Goal: Task Accomplishment & Management: Complete application form

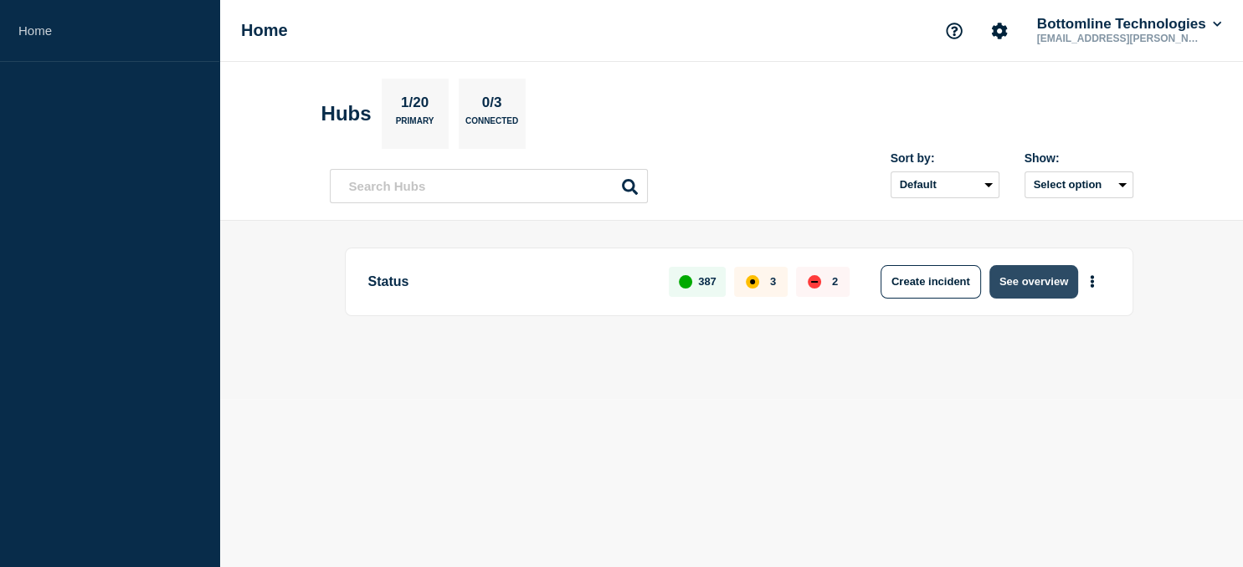
click at [1045, 278] on button "See overview" at bounding box center [1033, 281] width 89 height 33
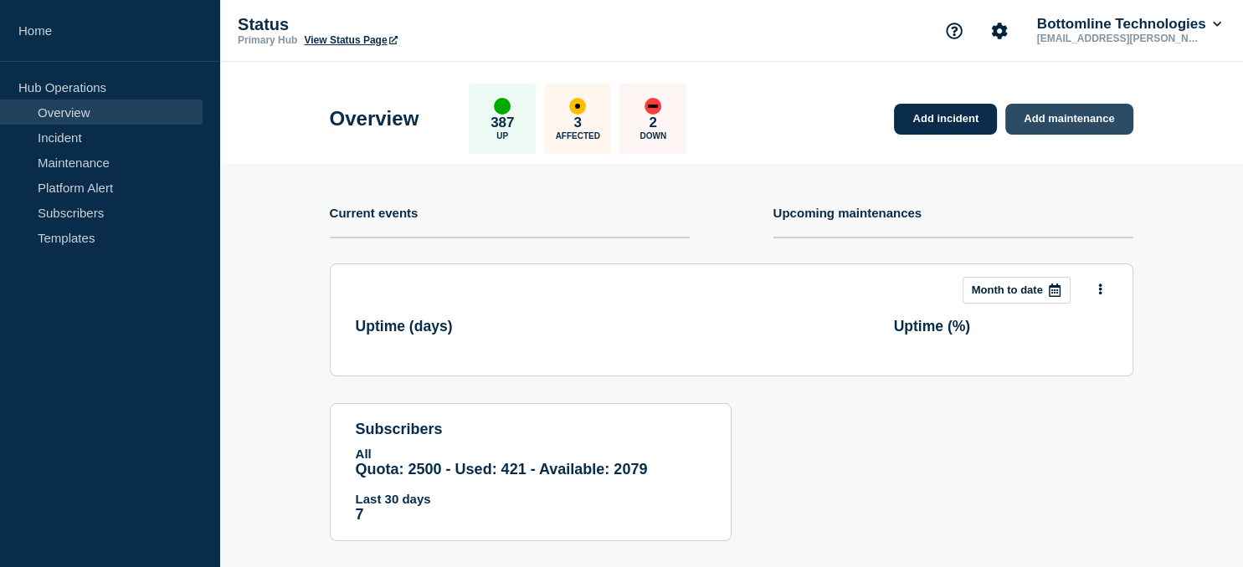
click at [1074, 121] on link "Add maintenance" at bounding box center [1068, 119] width 127 height 31
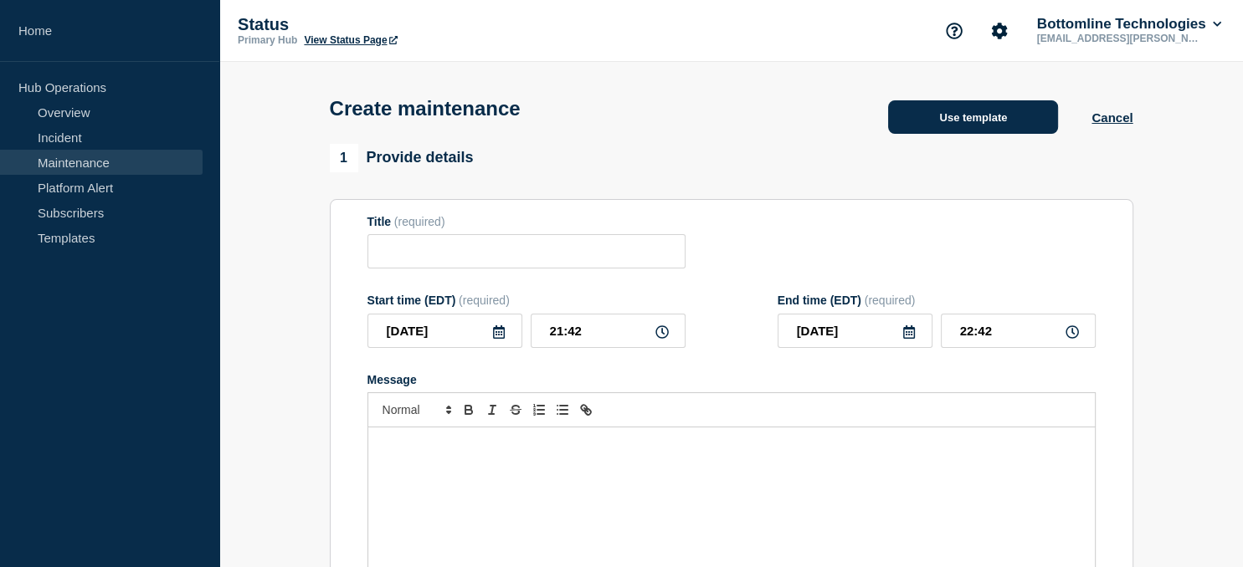
click at [890, 131] on button "Use template" at bounding box center [973, 116] width 170 height 33
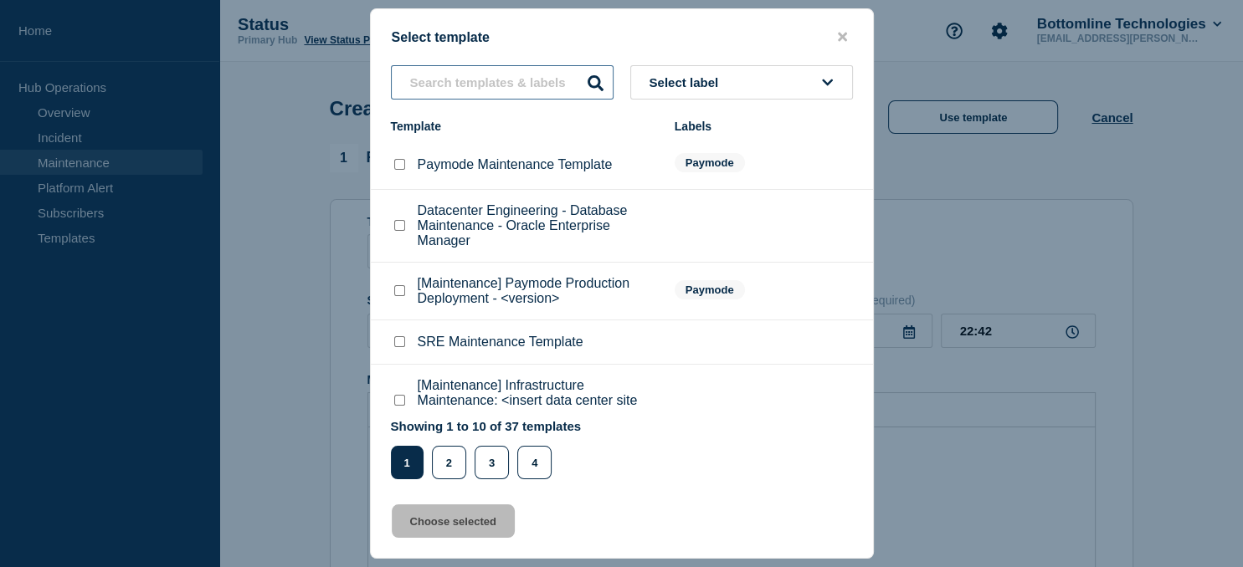
click at [470, 82] on input "text" at bounding box center [502, 82] width 223 height 34
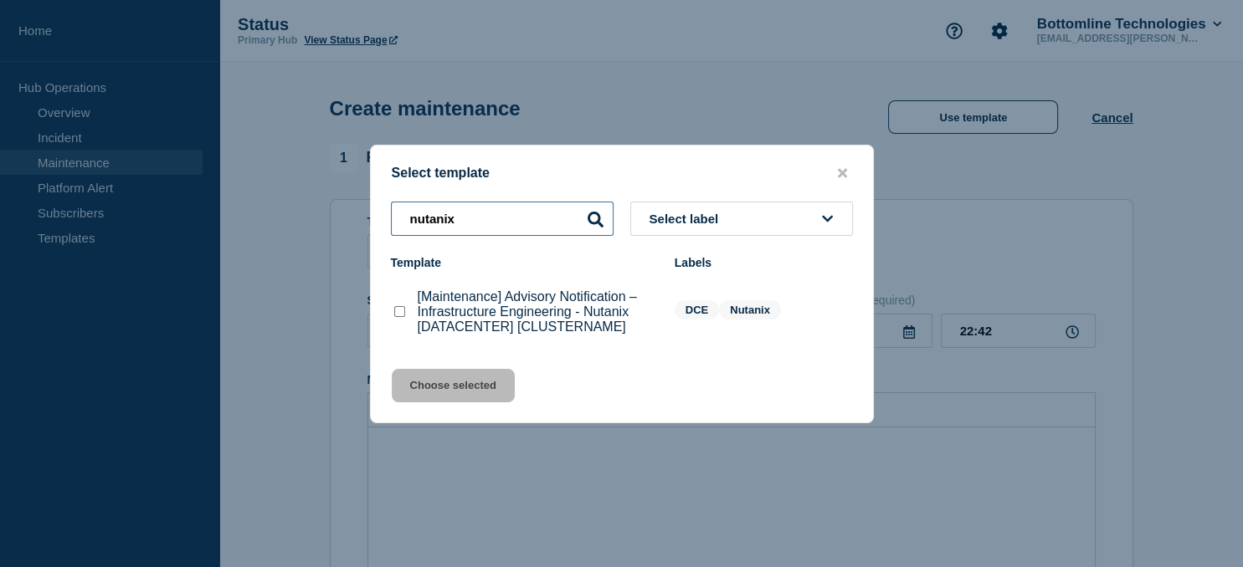
type input "nutanix"
click at [403, 313] on checkbox"] "[Maintenance] Advisory Notification – Infrastructure Engineering - Nutanix [DAT…" at bounding box center [399, 311] width 11 height 11
checkbox checkbox"] "true"
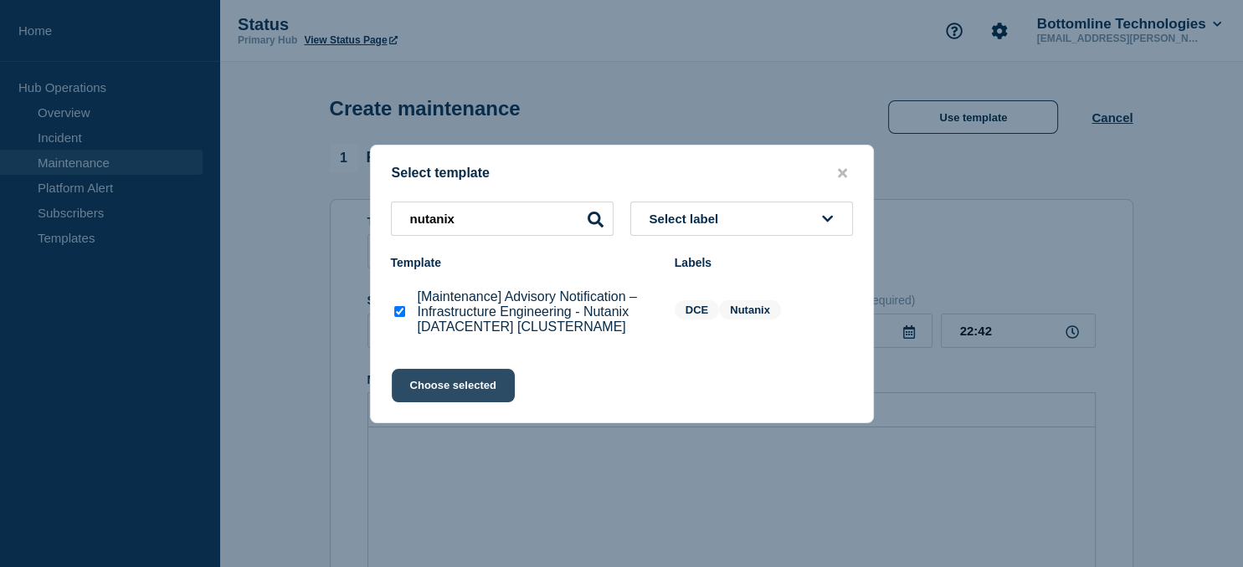
click at [439, 383] on button "Choose selected" at bounding box center [453, 385] width 123 height 33
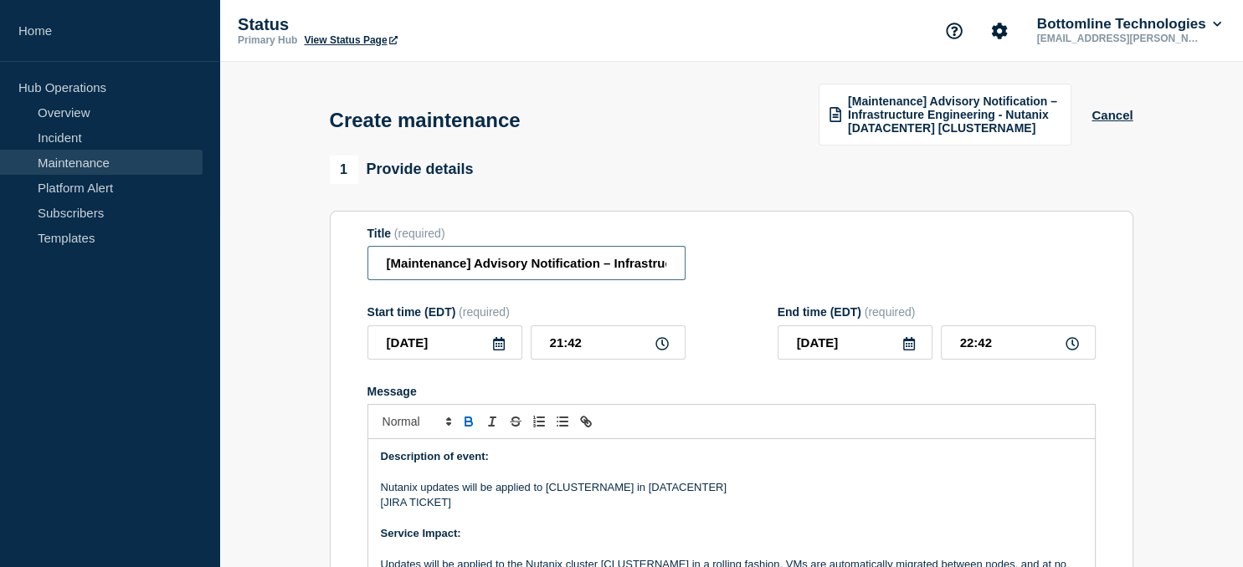
click at [568, 266] on input "[Maintenance] Advisory Notification – Infrastructure Engineering - Nutanix [DAT…" at bounding box center [526, 263] width 318 height 34
click at [507, 264] on input "[Maintenance] Advisory Notification – Infrastructure Engineering - Nutanix [DAT…" at bounding box center [526, 263] width 318 height 34
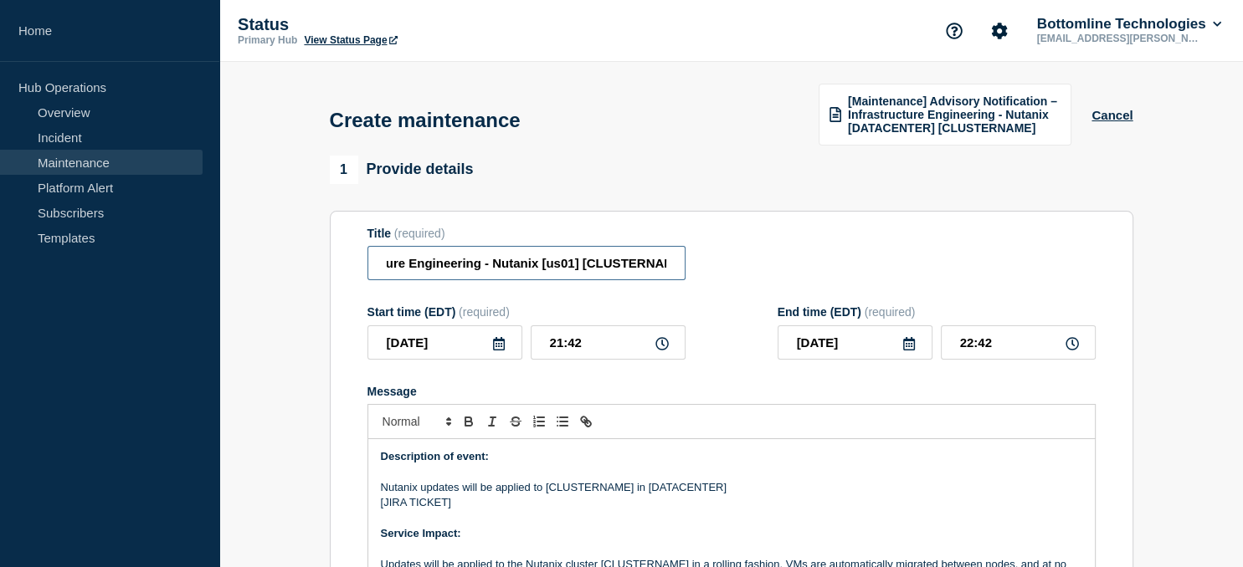
click at [633, 266] on input "[Maintenance] Advisory Notification – Infrastructure Engineering - Nutanix [us0…" at bounding box center [526, 263] width 318 height 34
type input "[Maintenance] Advisory Notification – Infrastructure Engineering - Nutanix [us0…"
click at [498, 343] on icon at bounding box center [499, 343] width 12 height 13
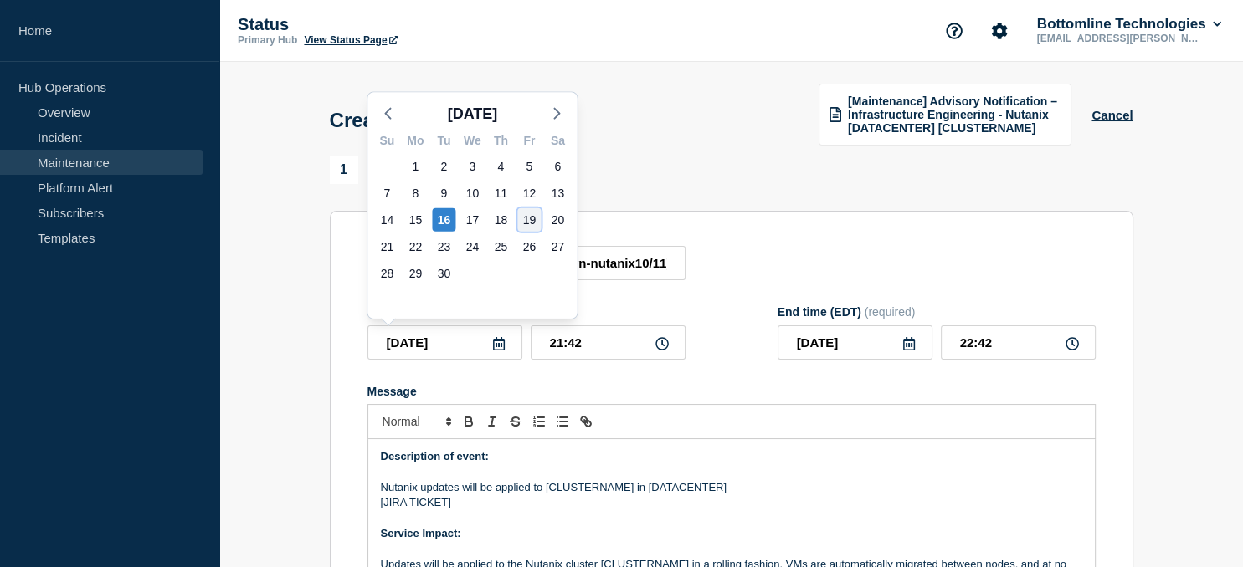
click at [533, 218] on div "19" at bounding box center [528, 219] width 23 height 23
type input "[DATE]"
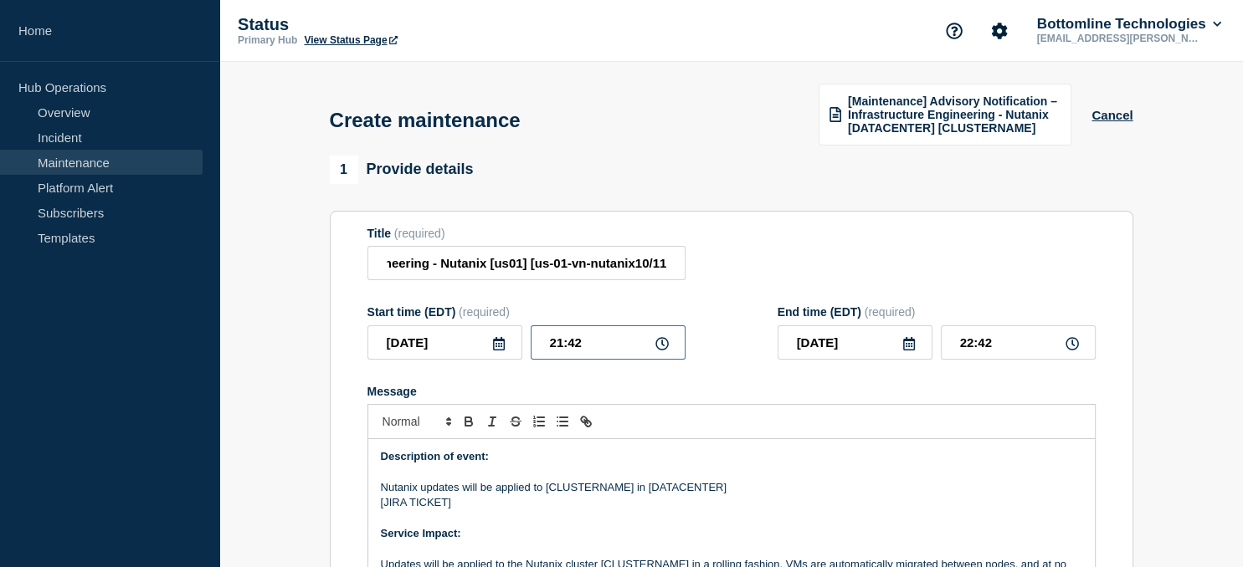
click at [591, 347] on input "21:42" at bounding box center [608, 343] width 155 height 34
type input "21:00"
type input "22:00"
click at [910, 350] on icon at bounding box center [908, 343] width 13 height 13
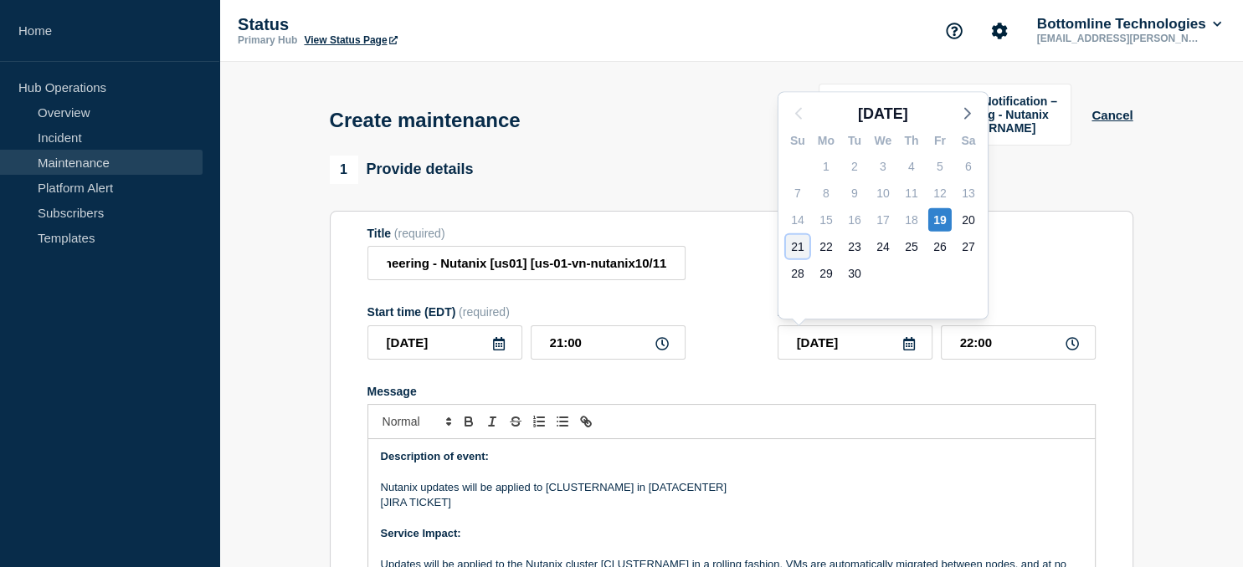
click at [801, 249] on div "21" at bounding box center [797, 246] width 23 height 23
type input "[DATE]"
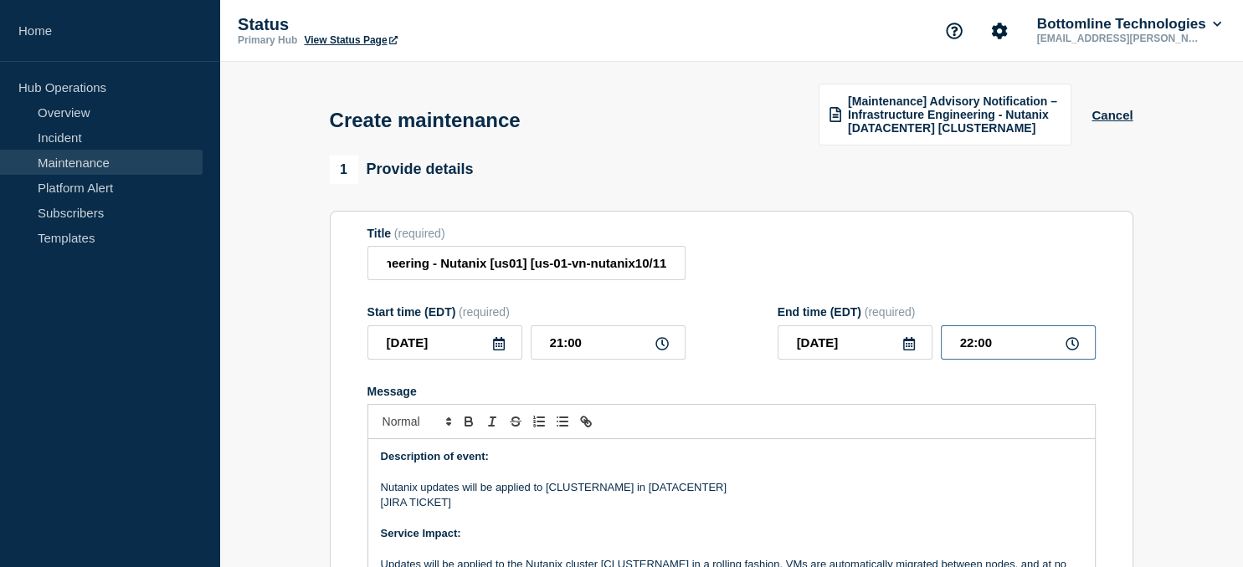
click at [1016, 347] on input "22:00" at bounding box center [1018, 343] width 155 height 34
drag, startPoint x: 1016, startPoint y: 347, endPoint x: 1002, endPoint y: 347, distance: 14.2
click at [1002, 347] on input "22:00" at bounding box center [1018, 343] width 155 height 34
click at [969, 351] on input "22:00" at bounding box center [1018, 343] width 155 height 34
type input "23:00"
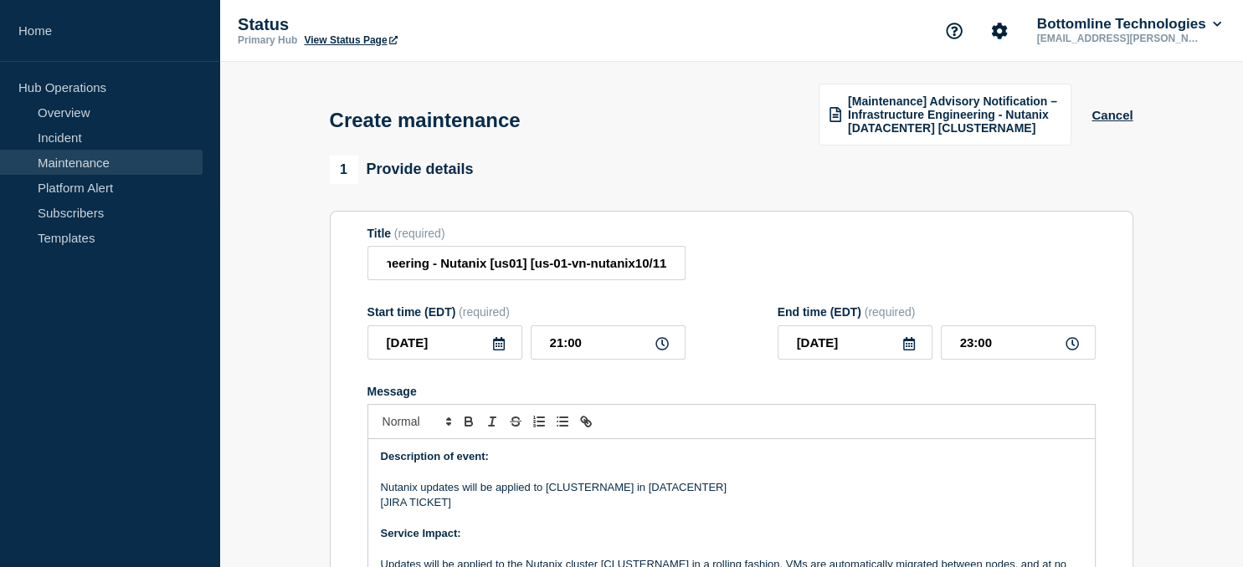
click at [591, 489] on p "Nutanix updates will be applied to [CLUSTERNAME] in [DATACENTER]" at bounding box center [731, 487] width 701 height 15
paste div "Message"
click at [701, 496] on p "Nutanix updates will be applied to [us-01-vn-nutanix10/11] in [DATACENTER]" at bounding box center [731, 487] width 701 height 15
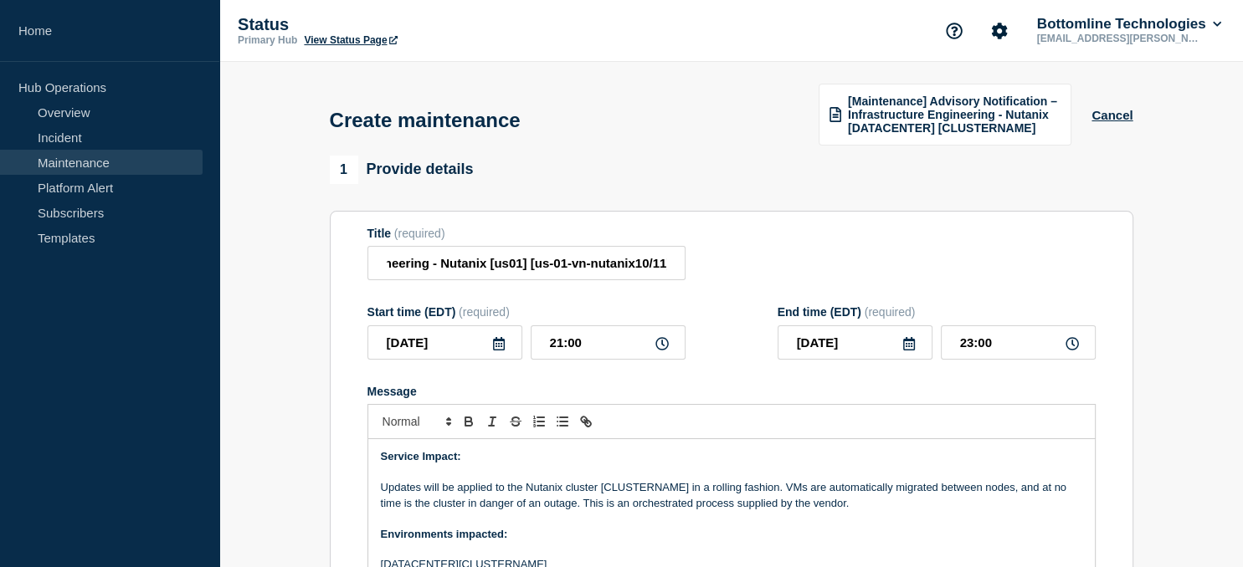
scroll to position [79, 0]
click at [644, 490] on p "Updates will be applied to the Nutanix cluster [CLUSTERNAME] in a rolling fashi…" at bounding box center [731, 494] width 701 height 31
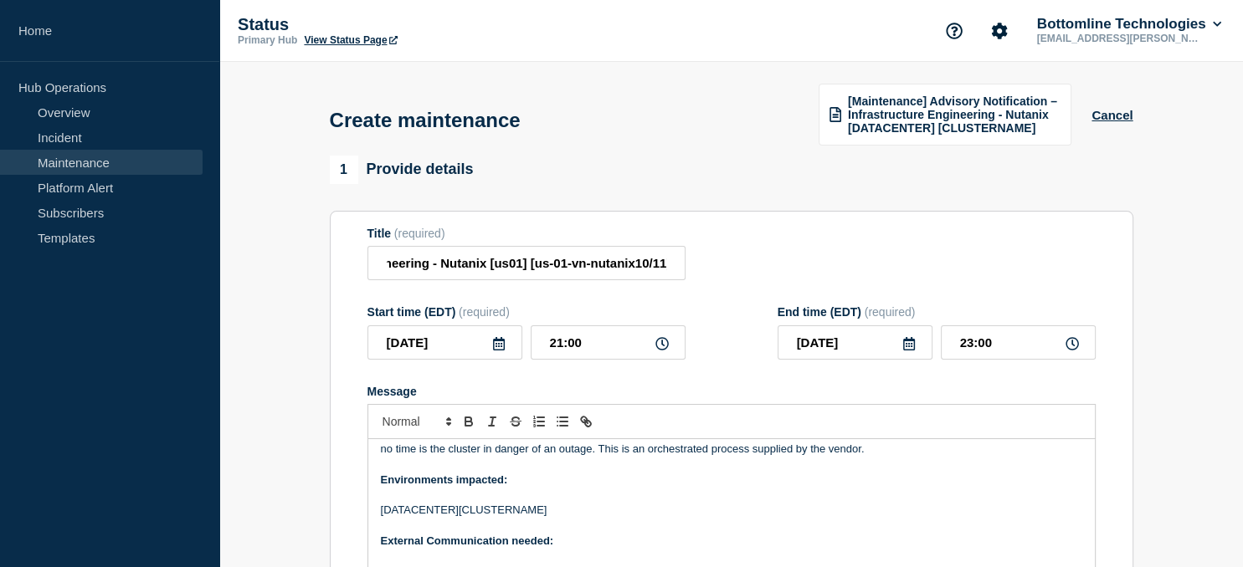
scroll to position [132, 0]
click at [504, 514] on p "[DATACENTER][CLUSTERNAME]" at bounding box center [731, 509] width 701 height 15
click at [426, 517] on p "[DATACENTER][us-01-vn-nutanix10/11]" at bounding box center [731, 509] width 701 height 15
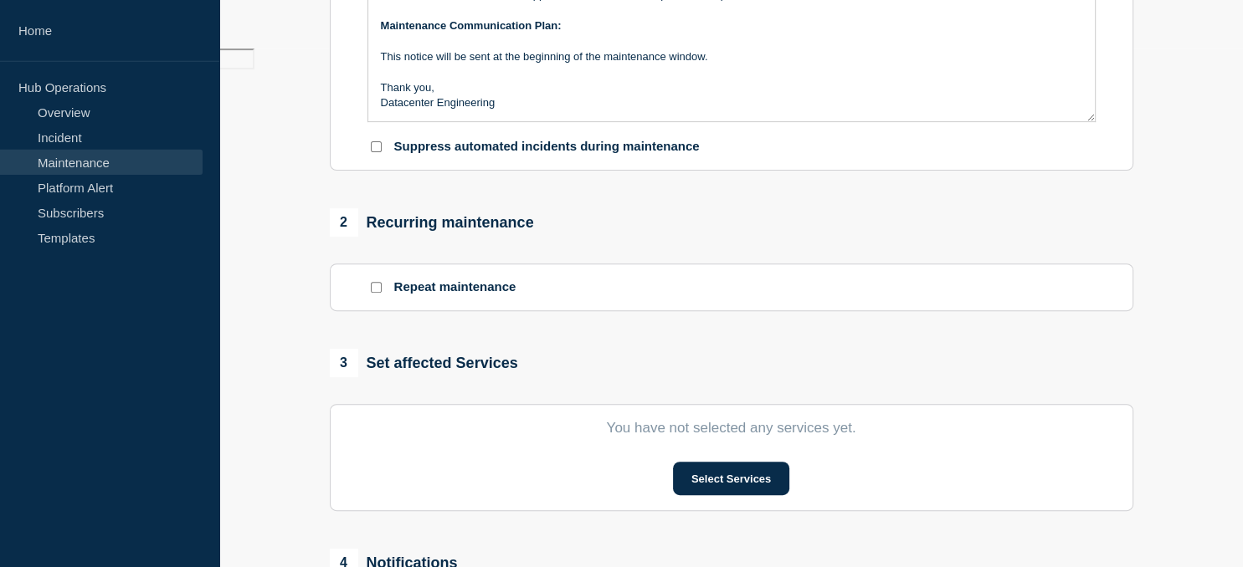
scroll to position [527, 0]
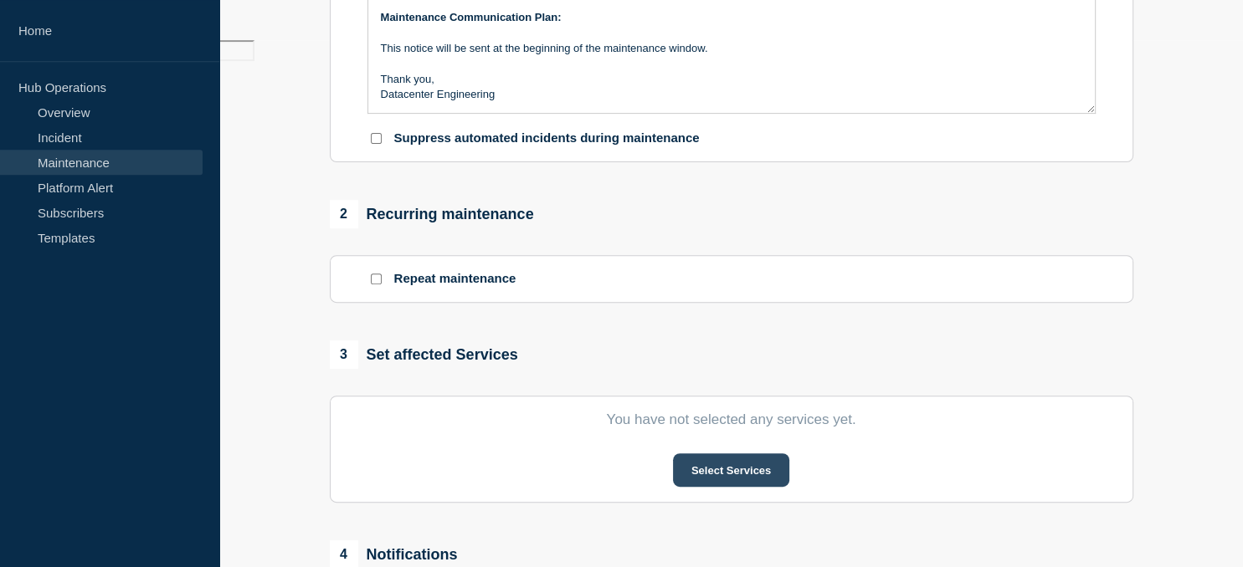
click at [742, 472] on button "Select Services" at bounding box center [731, 470] width 116 height 33
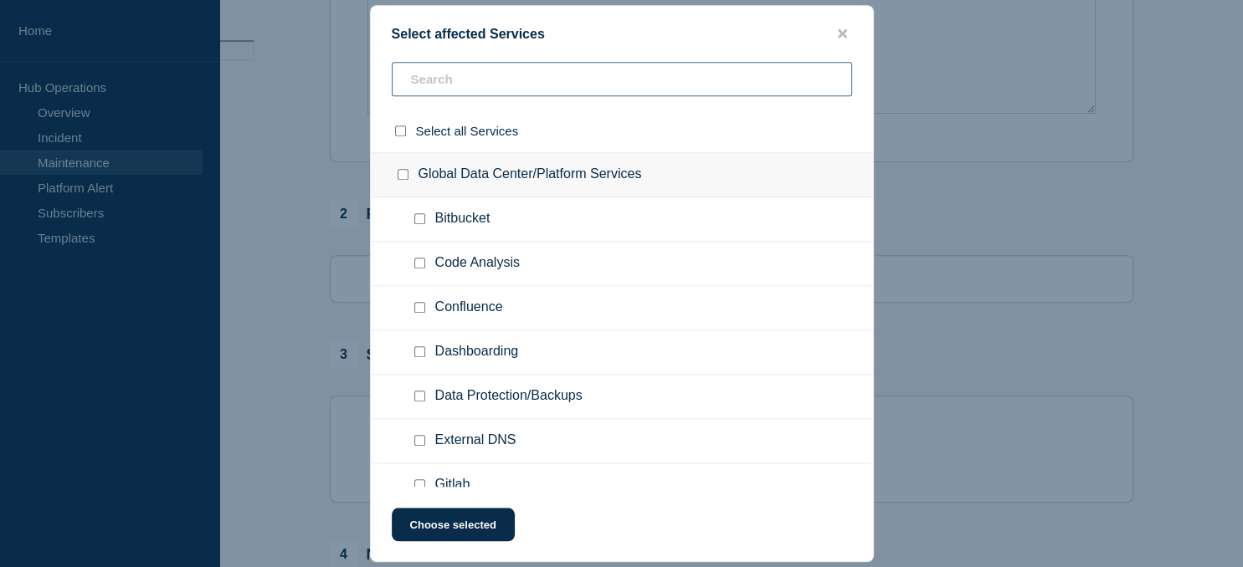
click at [490, 70] on input "text" at bounding box center [622, 79] width 460 height 34
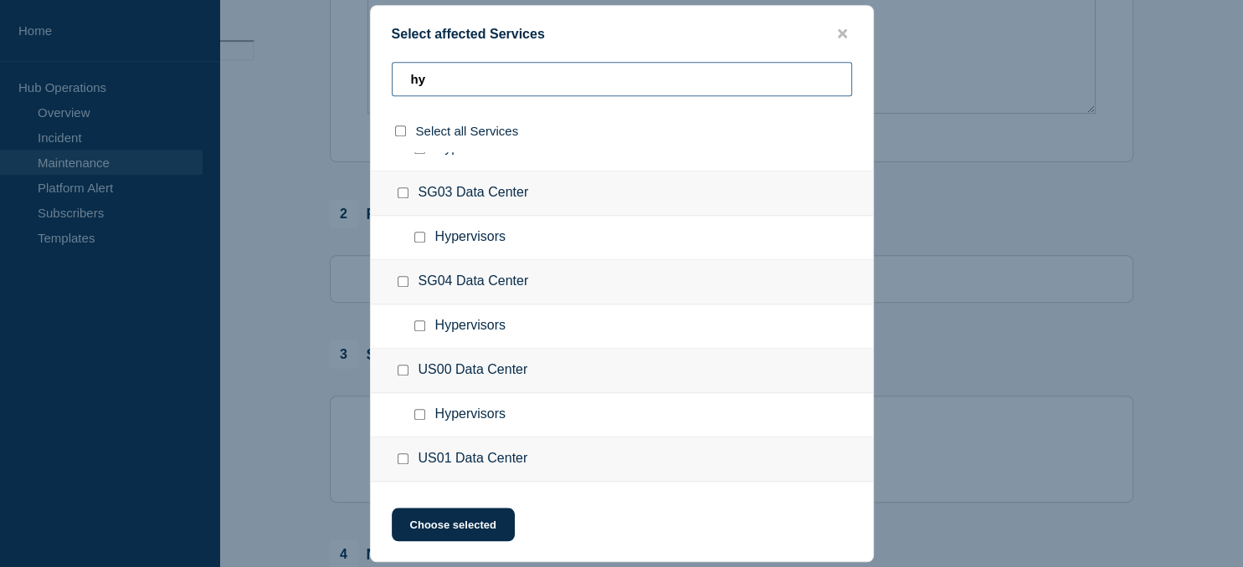
scroll to position [461, 0]
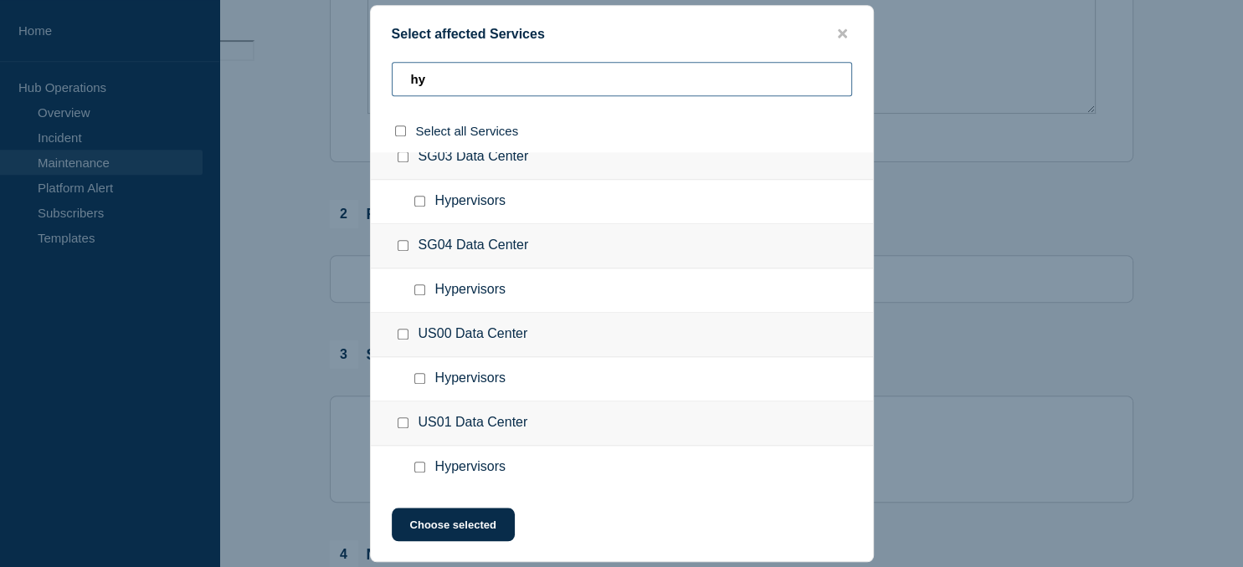
type input "hy"
click at [398, 420] on input "US01 Data Center checkbox" at bounding box center [403, 423] width 11 height 11
checkbox input "true"
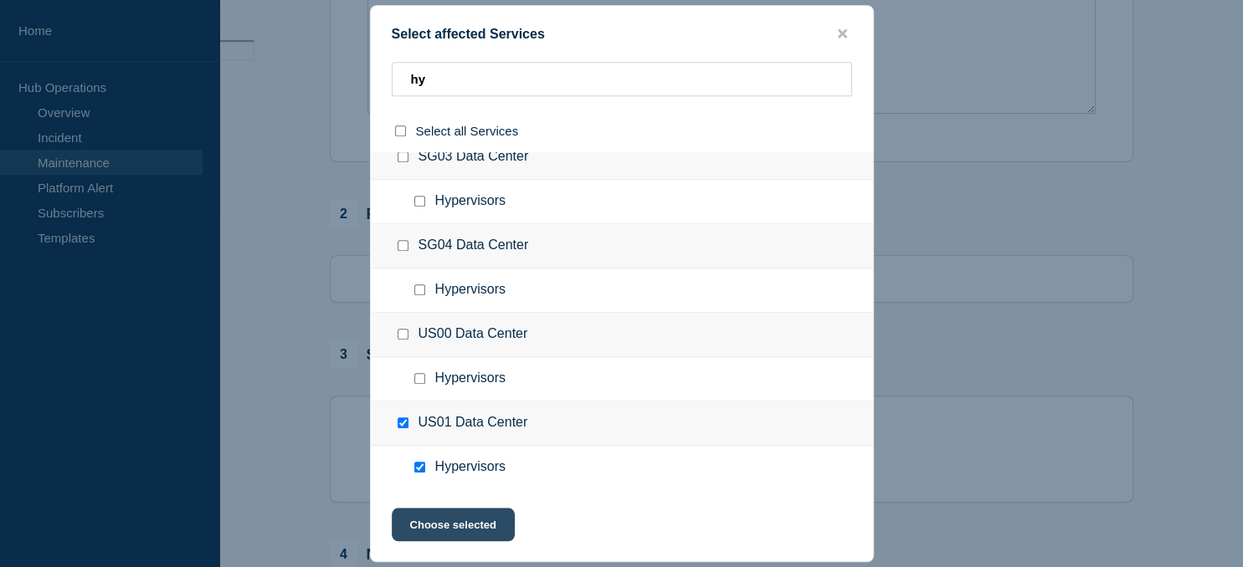
click at [456, 533] on button "Choose selected" at bounding box center [453, 524] width 123 height 33
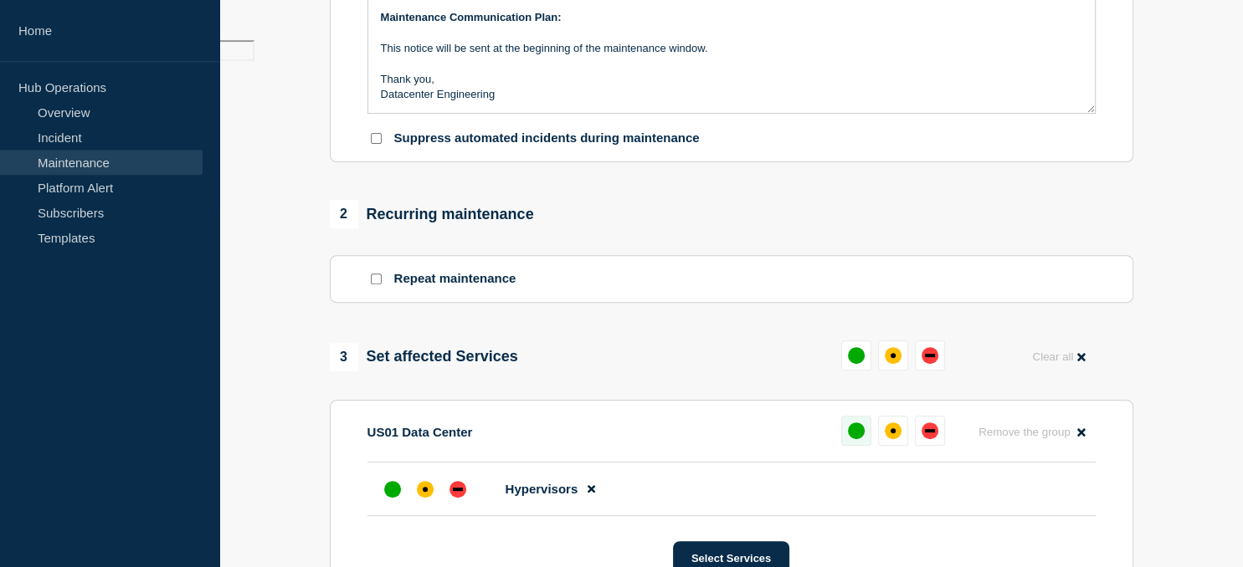
click at [848, 437] on div "up" at bounding box center [856, 431] width 17 height 17
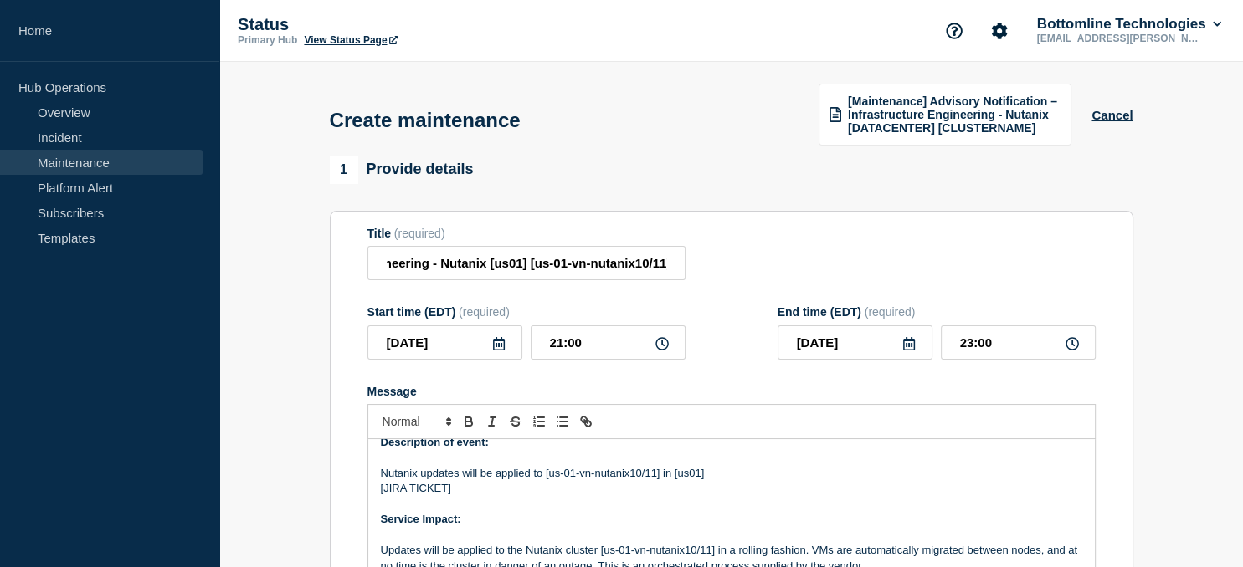
scroll to position [13, 0]
drag, startPoint x: 384, startPoint y: 494, endPoint x: 447, endPoint y: 497, distance: 62.9
click at [447, 497] on p "[JIRA TICKET]" at bounding box center [731, 489] width 701 height 15
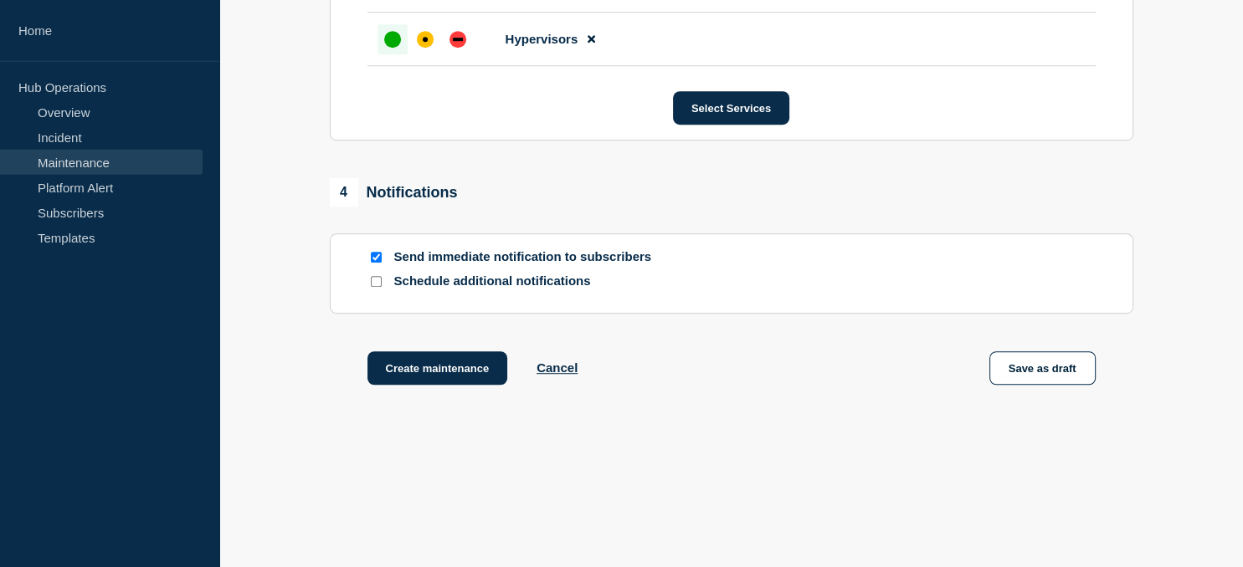
scroll to position [995, 0]
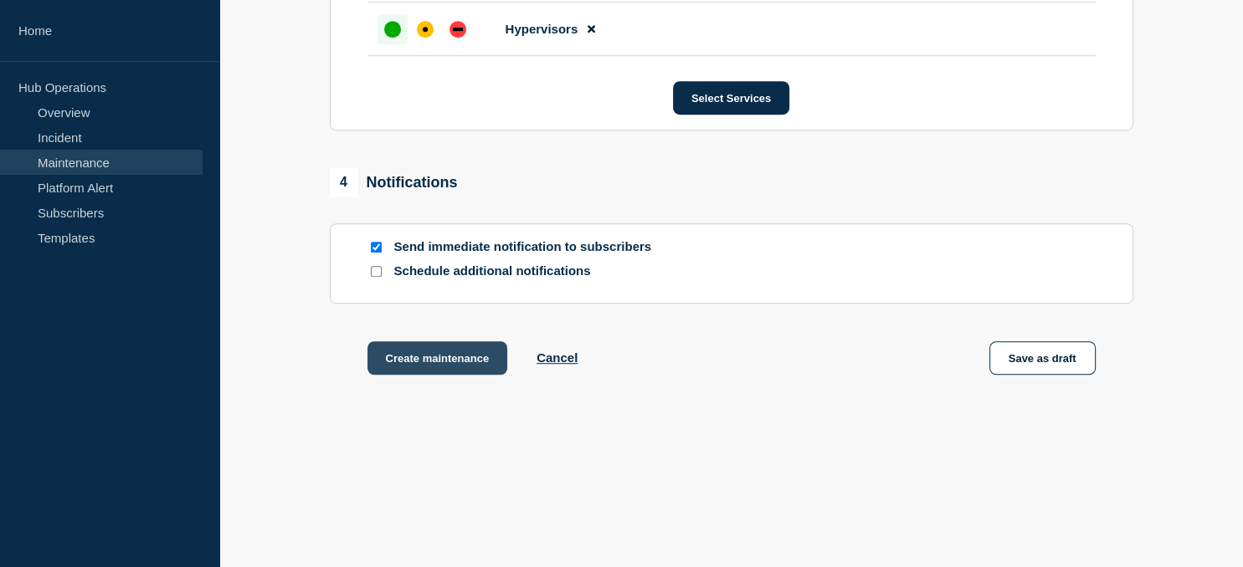
click at [454, 359] on button "Create maintenance" at bounding box center [437, 357] width 141 height 33
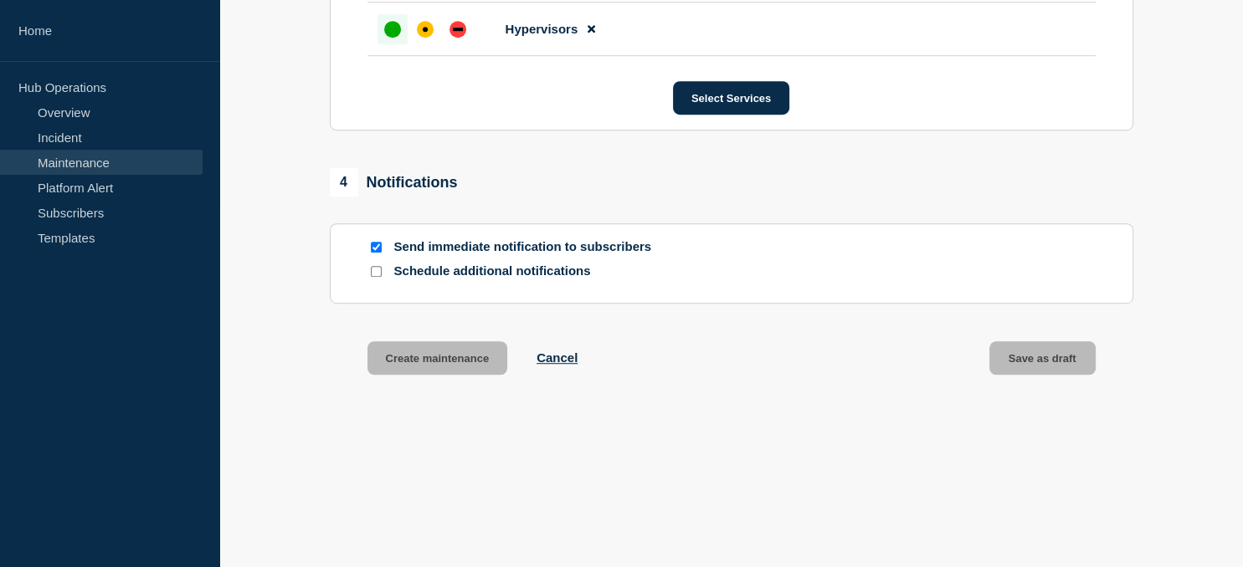
scroll to position [1031, 0]
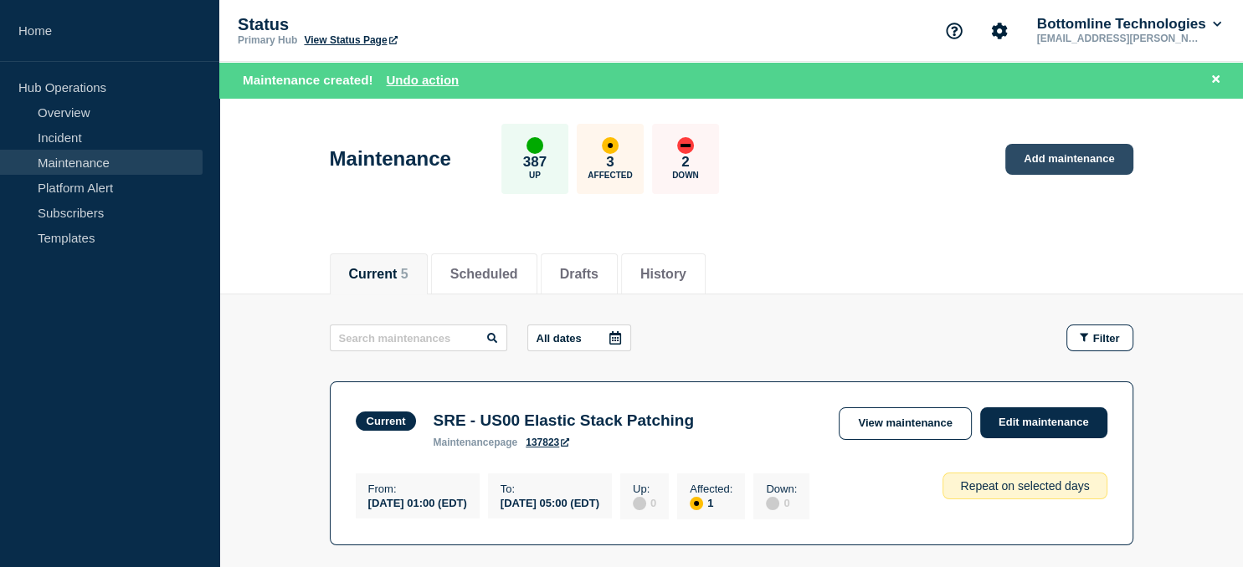
click at [1060, 156] on link "Add maintenance" at bounding box center [1068, 159] width 127 height 31
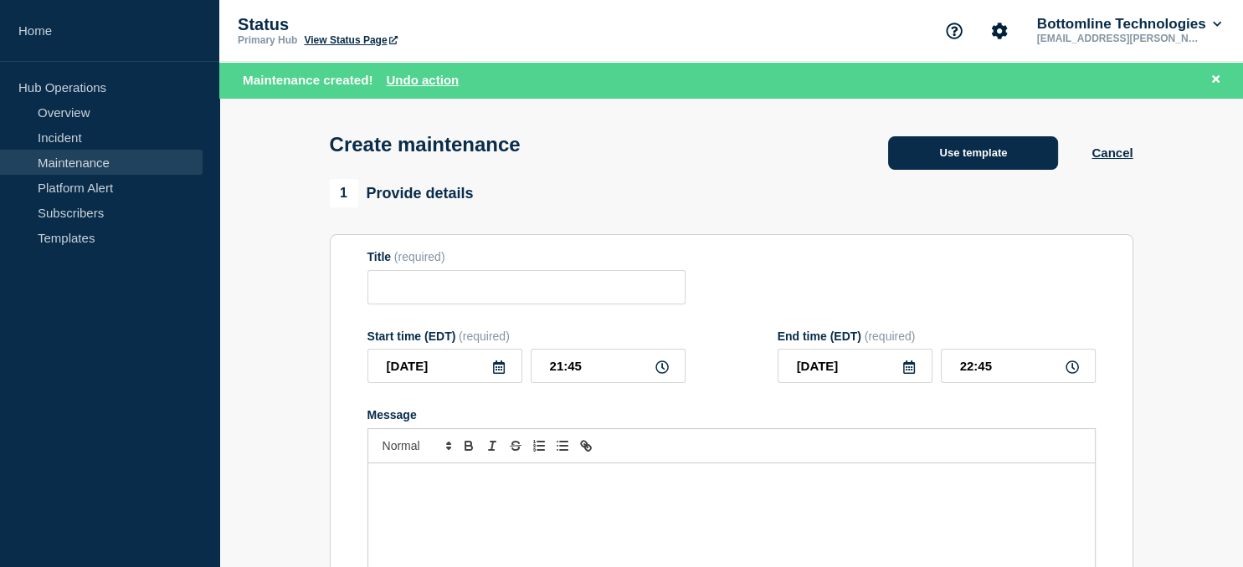
click at [1002, 144] on button "Use template" at bounding box center [973, 152] width 170 height 33
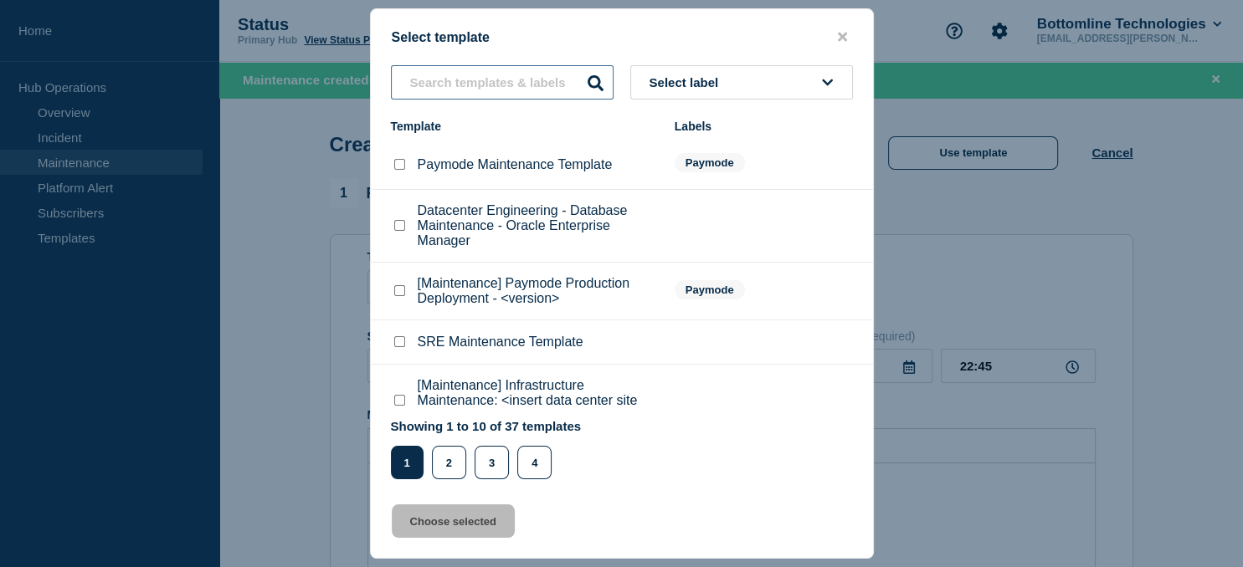
click at [498, 74] on input "text" at bounding box center [502, 82] width 223 height 34
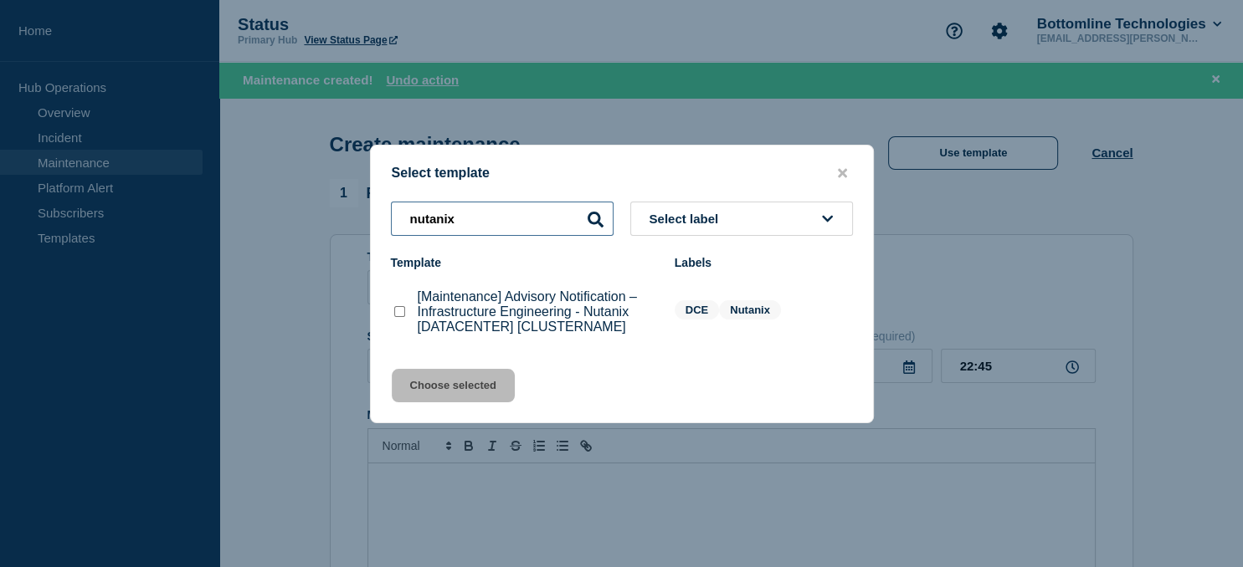
type input "nutanix"
click at [400, 316] on checkbox"] "[Maintenance] Advisory Notification – Infrastructure Engineering - Nutanix [DAT…" at bounding box center [399, 311] width 11 height 11
checkbox checkbox"] "true"
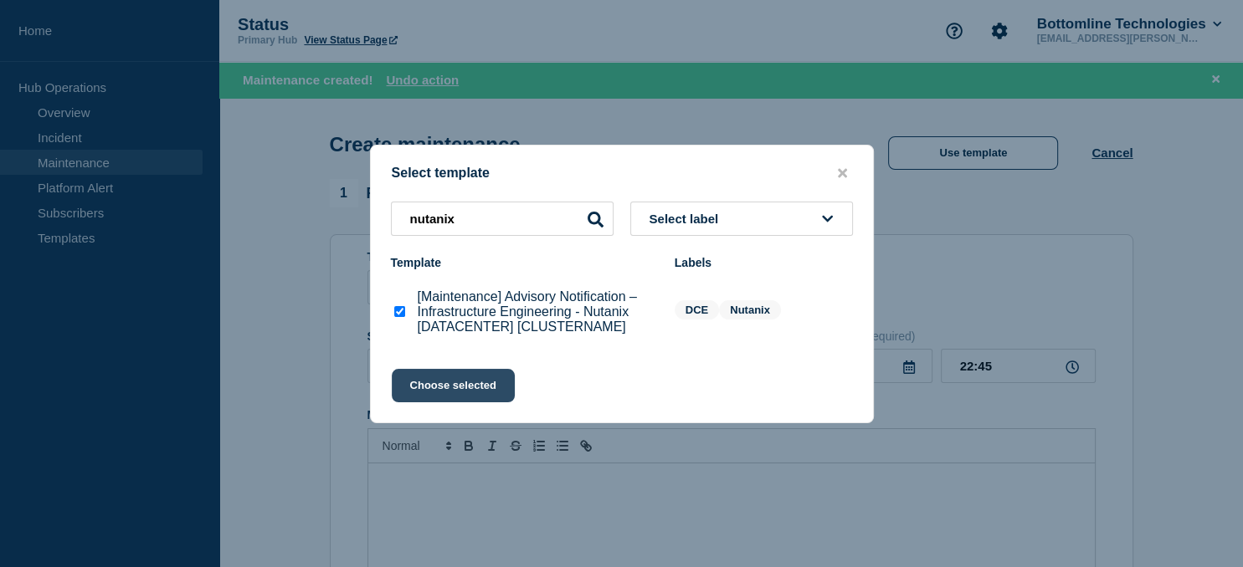
click at [458, 393] on button "Choose selected" at bounding box center [453, 385] width 123 height 33
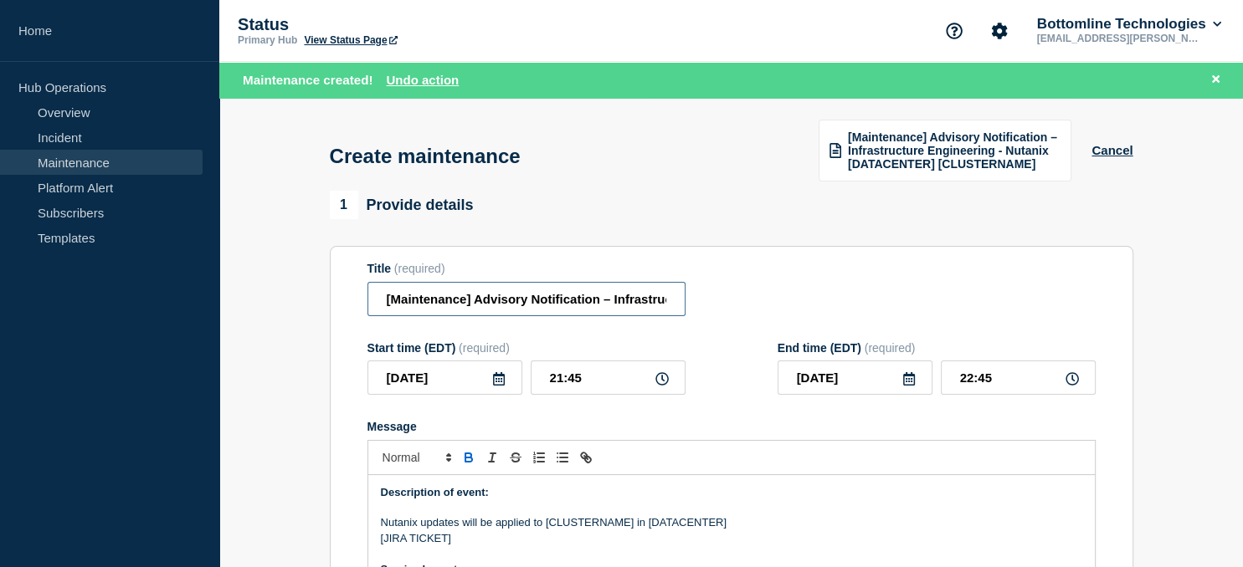
click at [523, 303] on input "[Maintenance] Advisory Notification – Infrastructure Engineering - Nutanix [DAT…" at bounding box center [526, 299] width 318 height 34
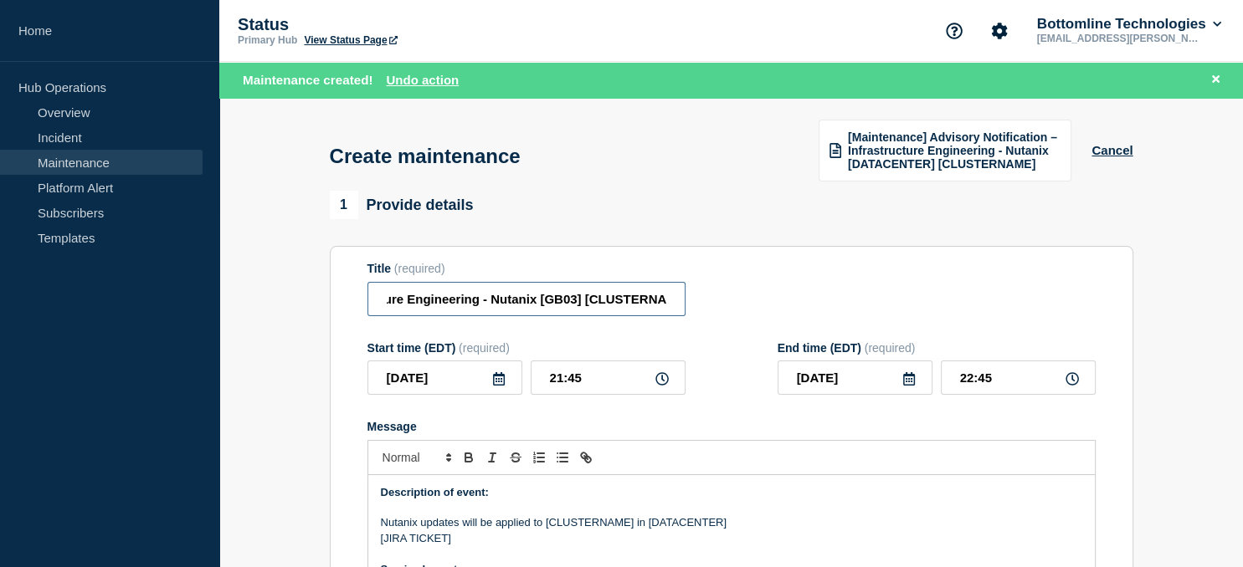
click at [610, 300] on input "[Maintenance] Advisory Notification – Infrastructure Engineering - Nutanix [GB0…" at bounding box center [526, 299] width 318 height 34
type input "[Maintenance] Advisory Notification – Infrastructure Engineering - Nutanix [GB0…"
click at [583, 527] on p "Nutanix updates will be applied to [CLUSTERNAME] in [DATACENTER]" at bounding box center [731, 523] width 701 height 15
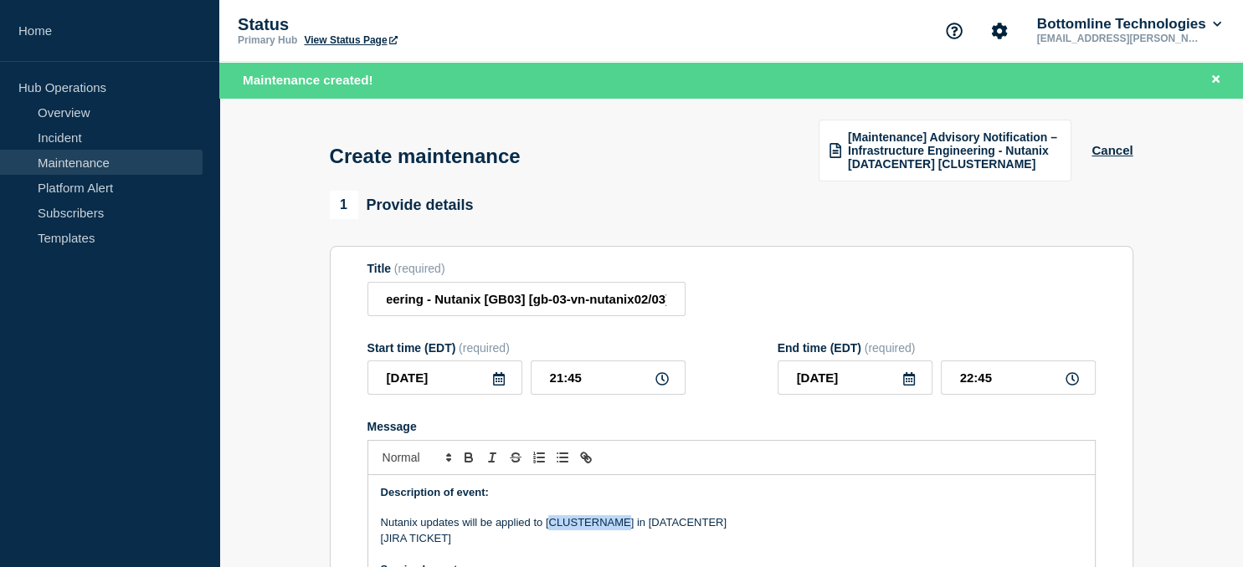
click at [583, 527] on p "Nutanix updates will be applied to [CLUSTERNAME] in [DATACENTER]" at bounding box center [731, 523] width 701 height 15
paste div "Message"
click at [711, 524] on p "Nutanix updates will be applied to [gb-03-vn-nutanix02/03] in [DATACENTER]" at bounding box center [731, 523] width 701 height 15
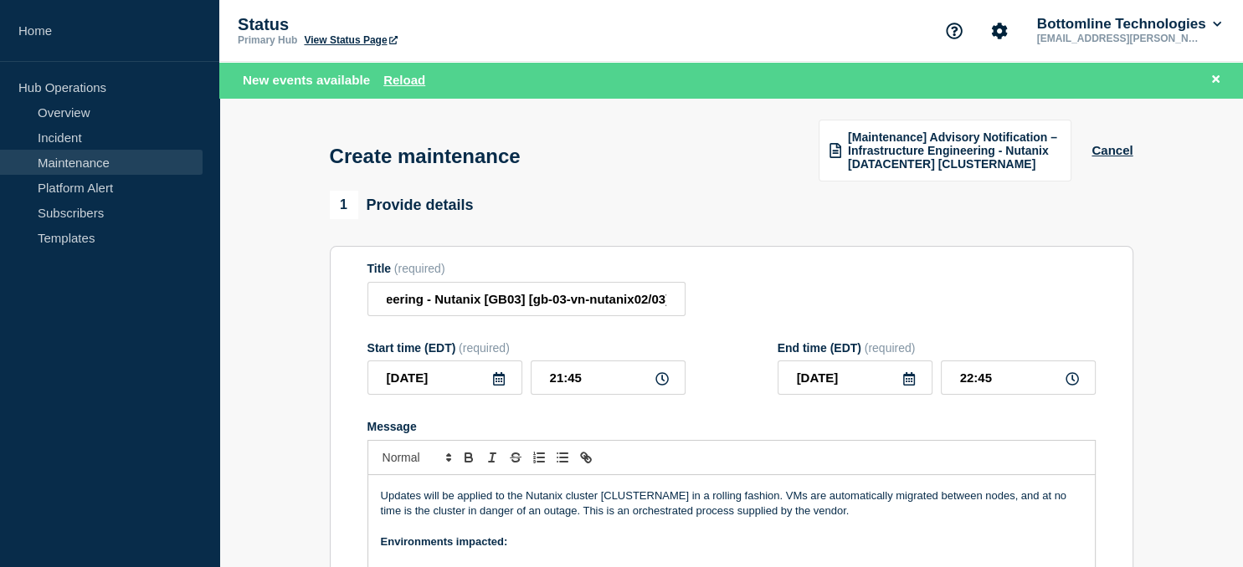
scroll to position [105, 0]
click at [639, 487] on p "Message" at bounding box center [731, 479] width 701 height 15
click at [639, 498] on p "Updates will be applied to the Nutanix cluster [CLUSTERNAME] in a rolling fashi…" at bounding box center [731, 503] width 701 height 31
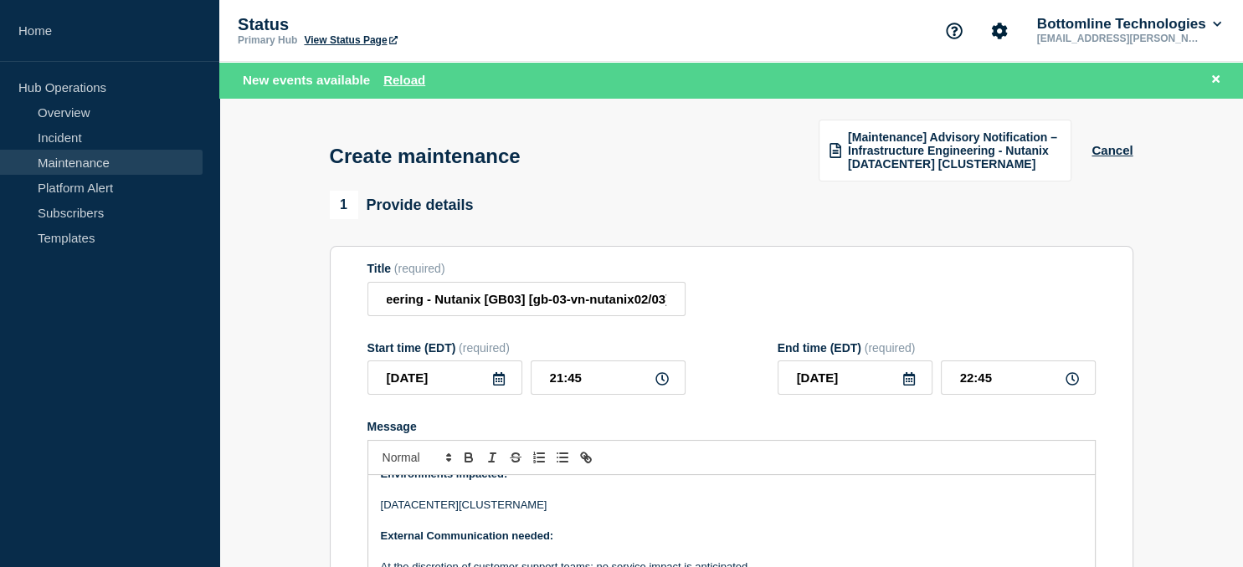
scroll to position [177, 0]
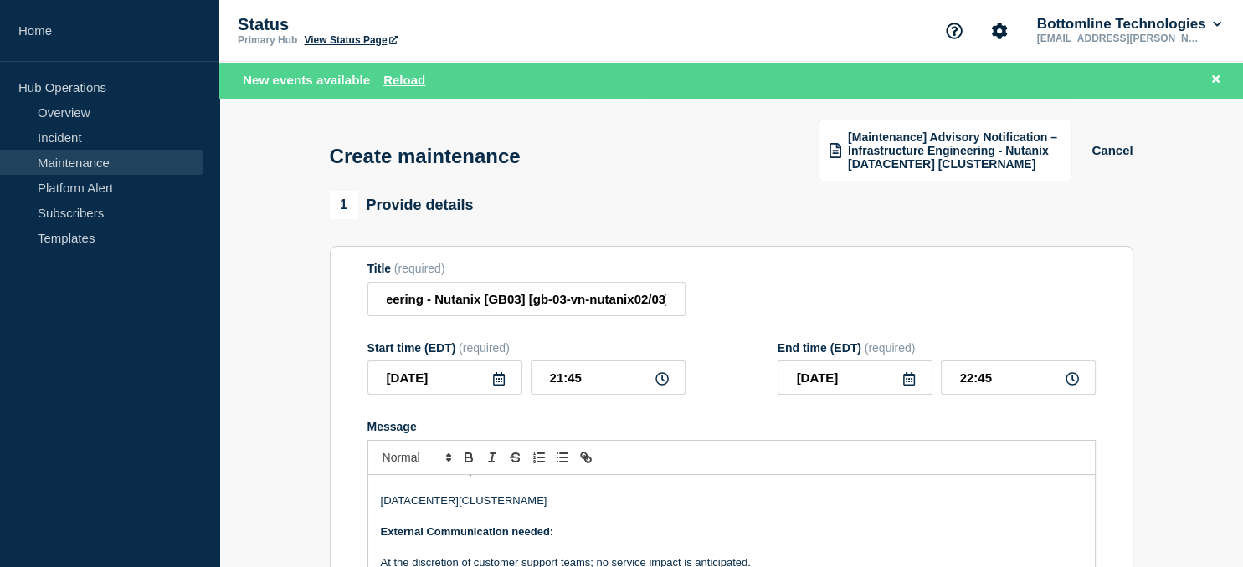
click at [487, 502] on p "[DATACENTER][CLUSTERNAME]" at bounding box center [731, 501] width 701 height 15
click at [391, 508] on p "[DATACENTER][gb-03-vn-nutanix02/03]" at bounding box center [731, 501] width 701 height 15
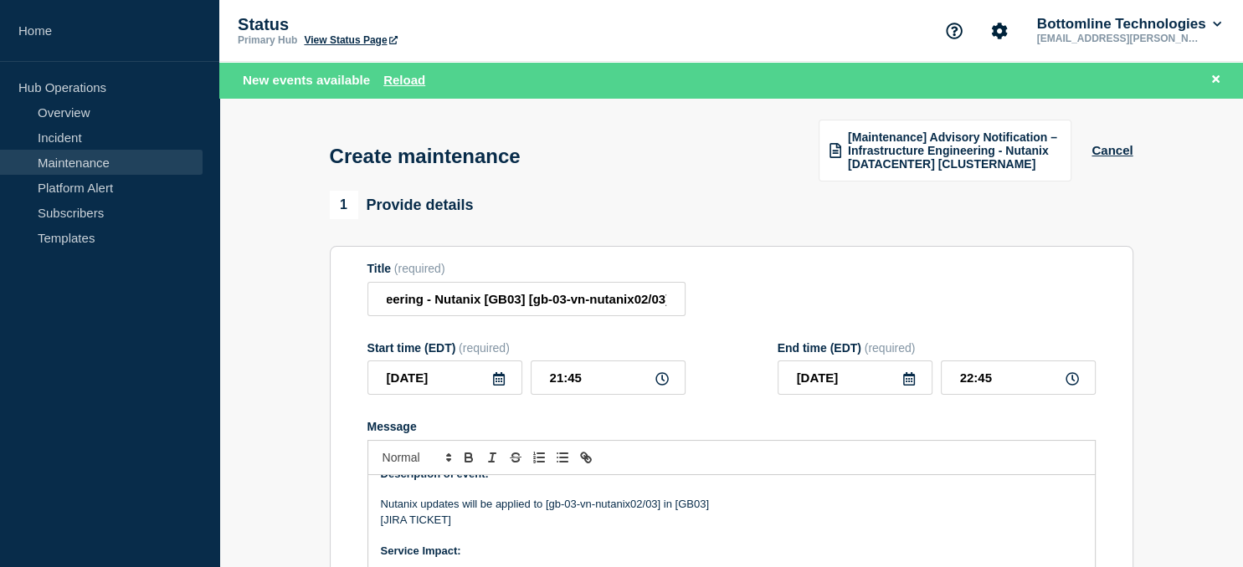
scroll to position [18, 0]
drag, startPoint x: 447, startPoint y: 524, endPoint x: 386, endPoint y: 524, distance: 61.1
click at [386, 523] on p "[JIRA TICKET]" at bounding box center [731, 521] width 701 height 15
click at [607, 368] on input "21:45" at bounding box center [608, 378] width 155 height 34
type input "21:00"
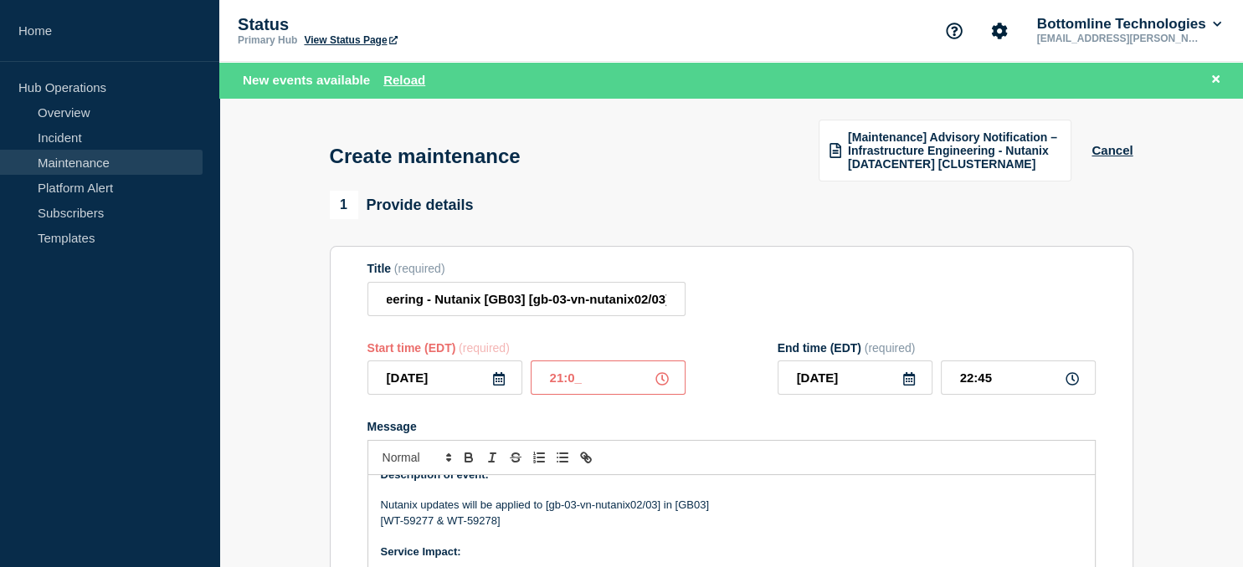
type input "22:00"
click at [503, 382] on icon at bounding box center [499, 378] width 12 height 13
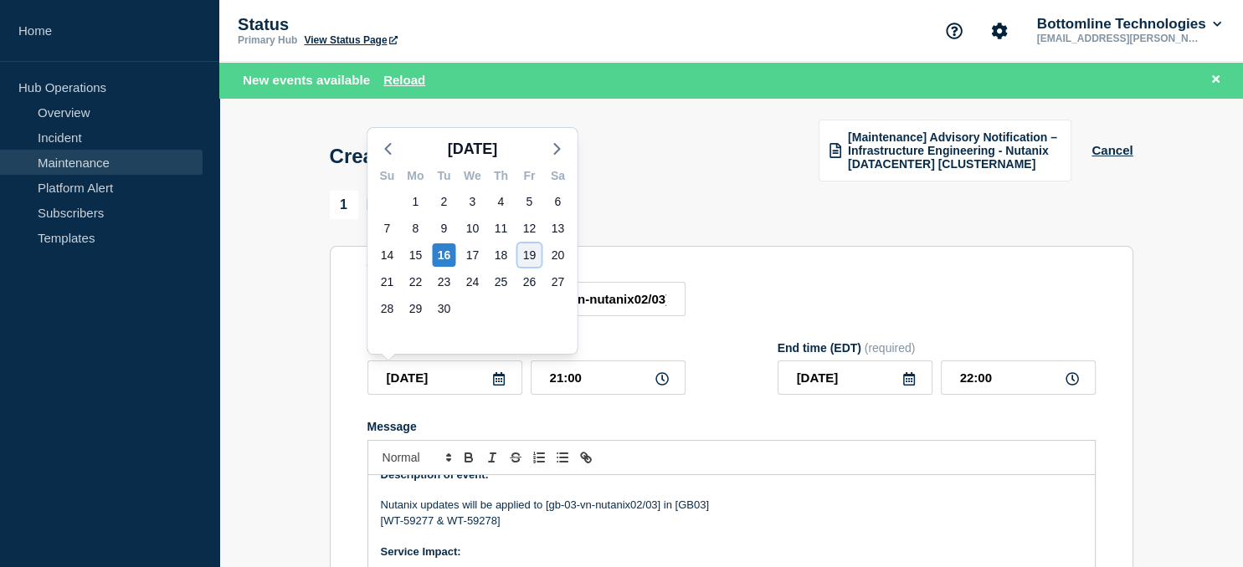
click at [531, 249] on div "19" at bounding box center [528, 255] width 23 height 23
type input "[DATE]"
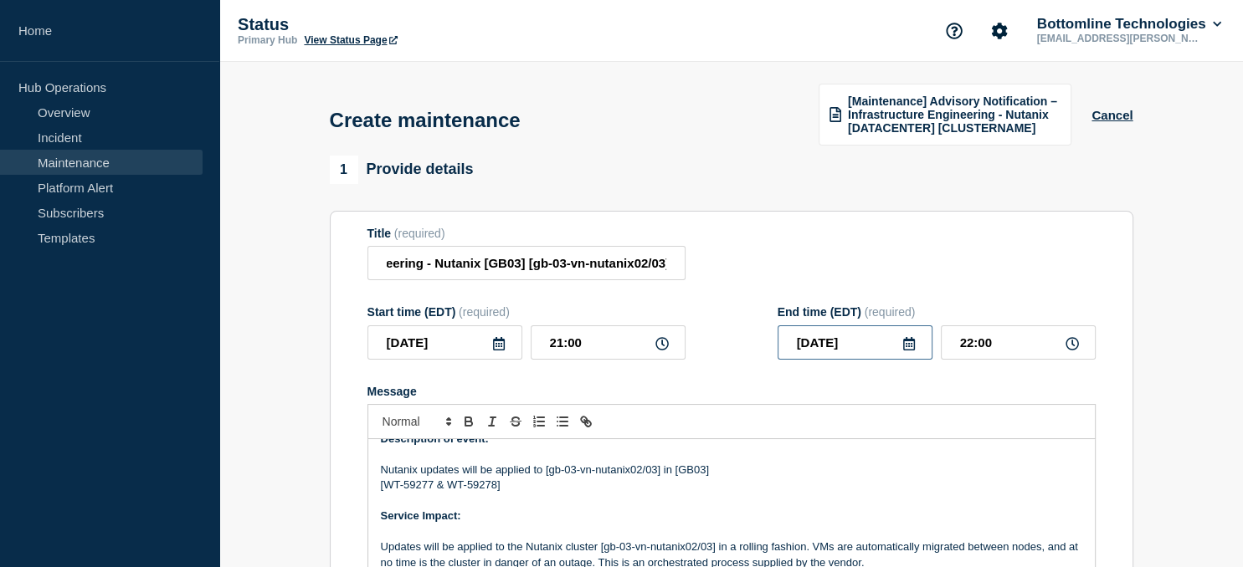
click at [869, 338] on input "[DATE]" at bounding box center [855, 343] width 155 height 34
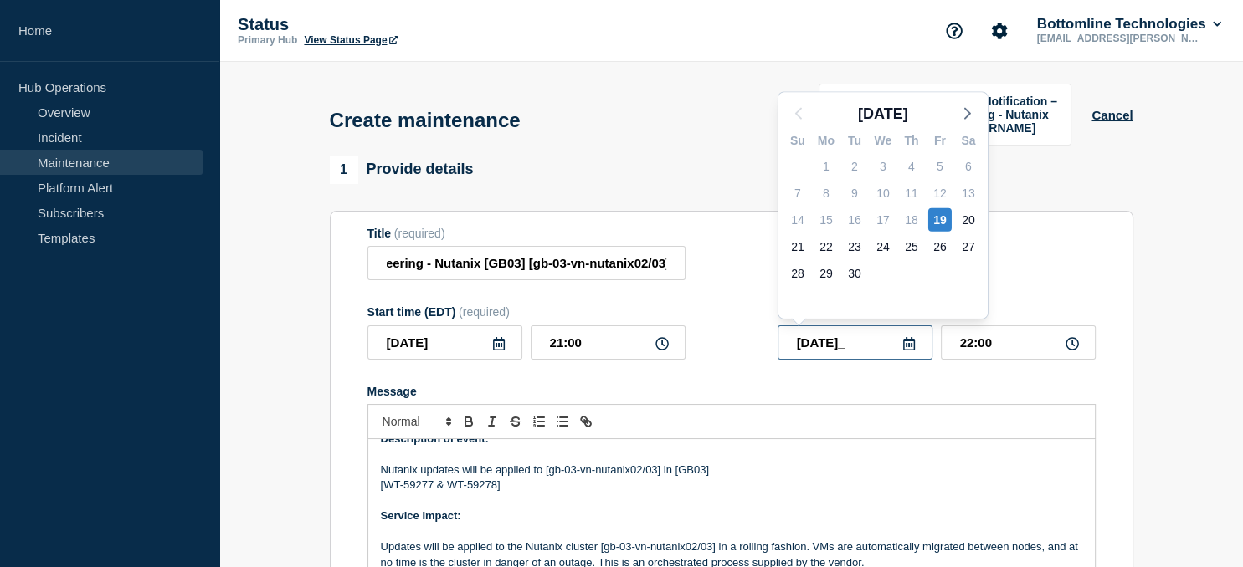
type input "[DATE]"
click at [1005, 347] on input "22:00" at bounding box center [1018, 343] width 155 height 34
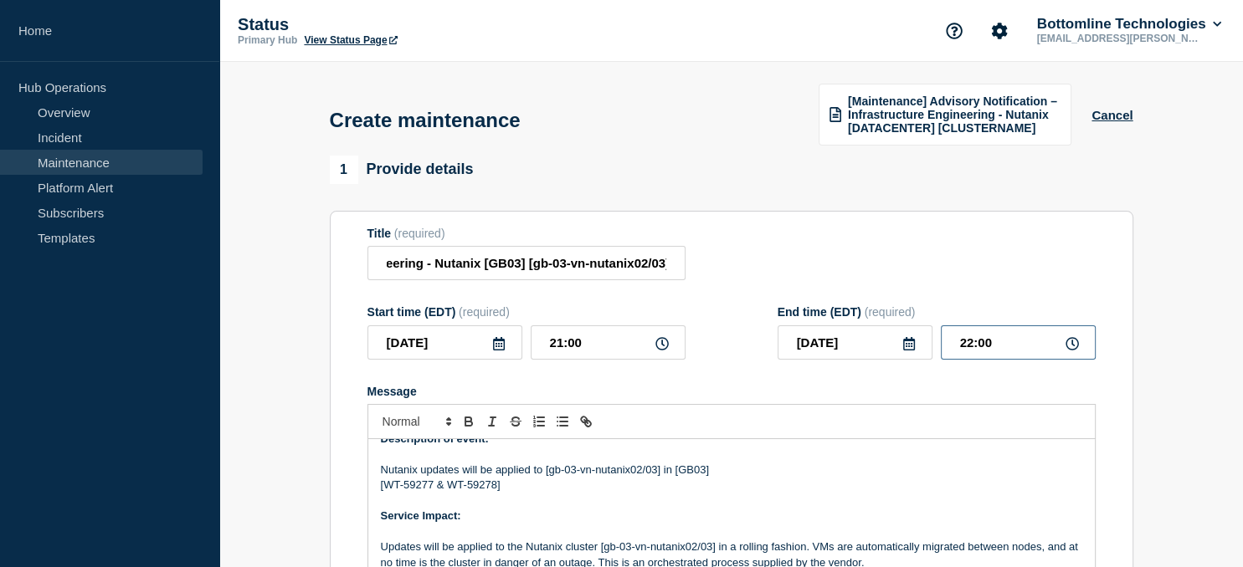
drag, startPoint x: 996, startPoint y: 343, endPoint x: 888, endPoint y: 343, distance: 108.0
click at [941, 343] on input "22:00" at bounding box center [1018, 343] width 155 height 34
type input "23:00"
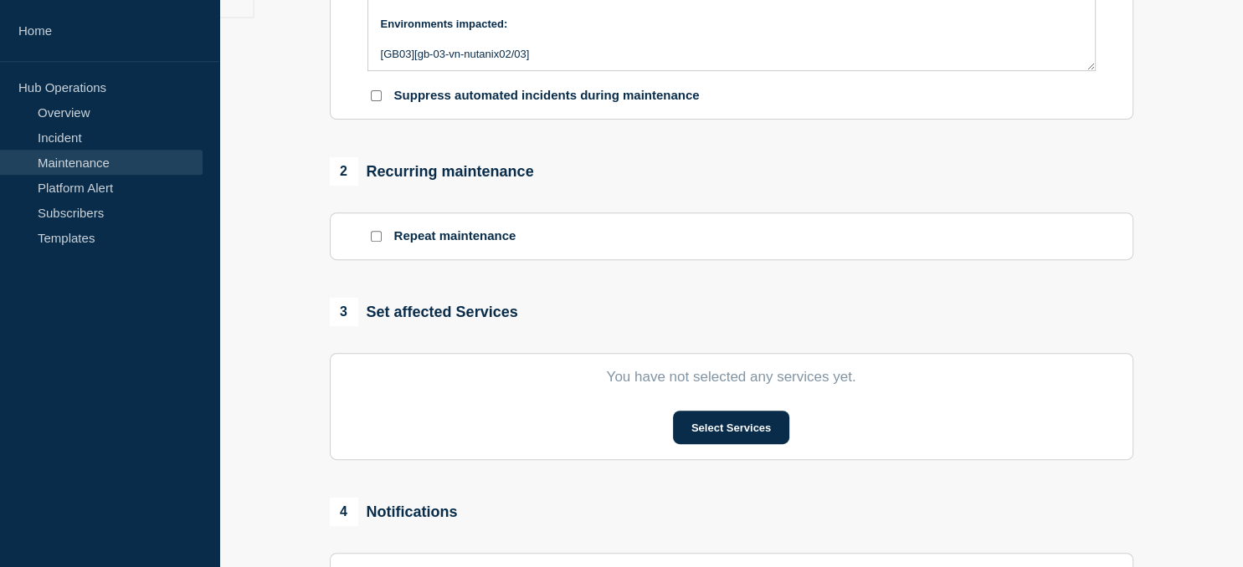
scroll to position [571, 0]
click at [727, 439] on button "Select Services" at bounding box center [731, 426] width 116 height 33
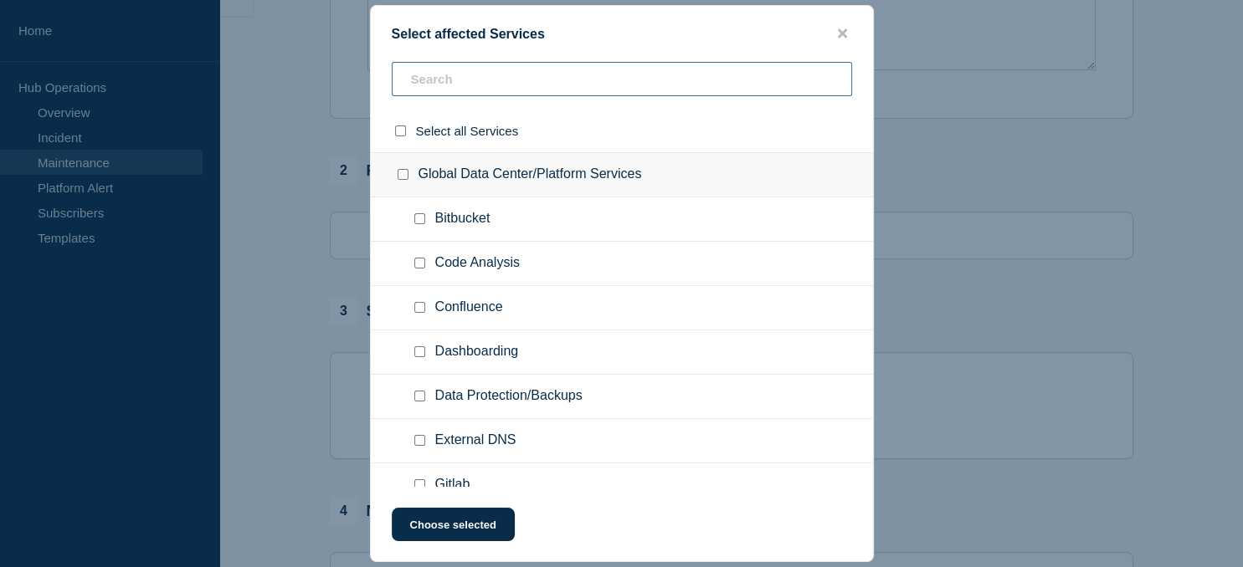
click at [500, 75] on input "text" at bounding box center [622, 79] width 460 height 34
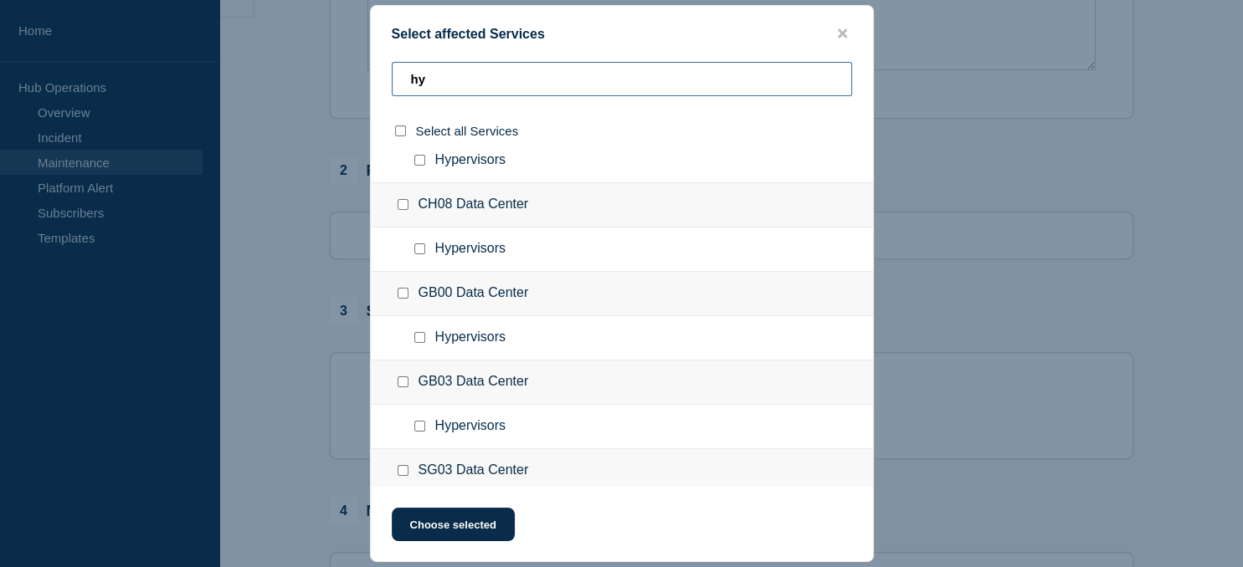
scroll to position [148, 0]
type input "hy"
click at [400, 382] on input "GB03 Data Center checkbox" at bounding box center [403, 381] width 11 height 11
checkbox input "true"
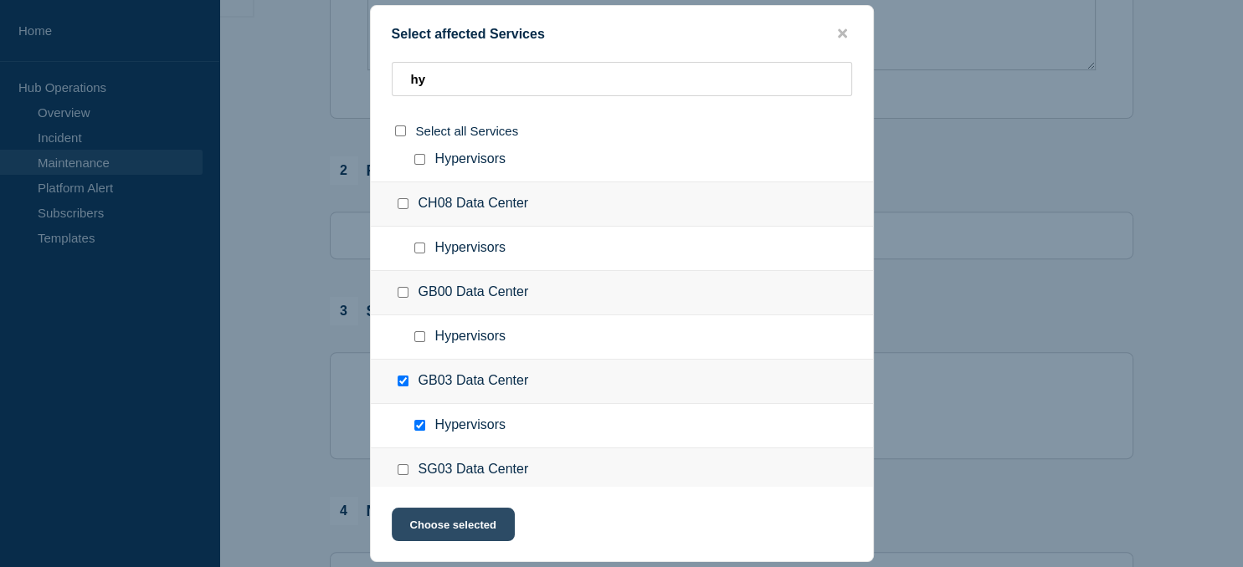
click at [459, 527] on button "Choose selected" at bounding box center [453, 524] width 123 height 33
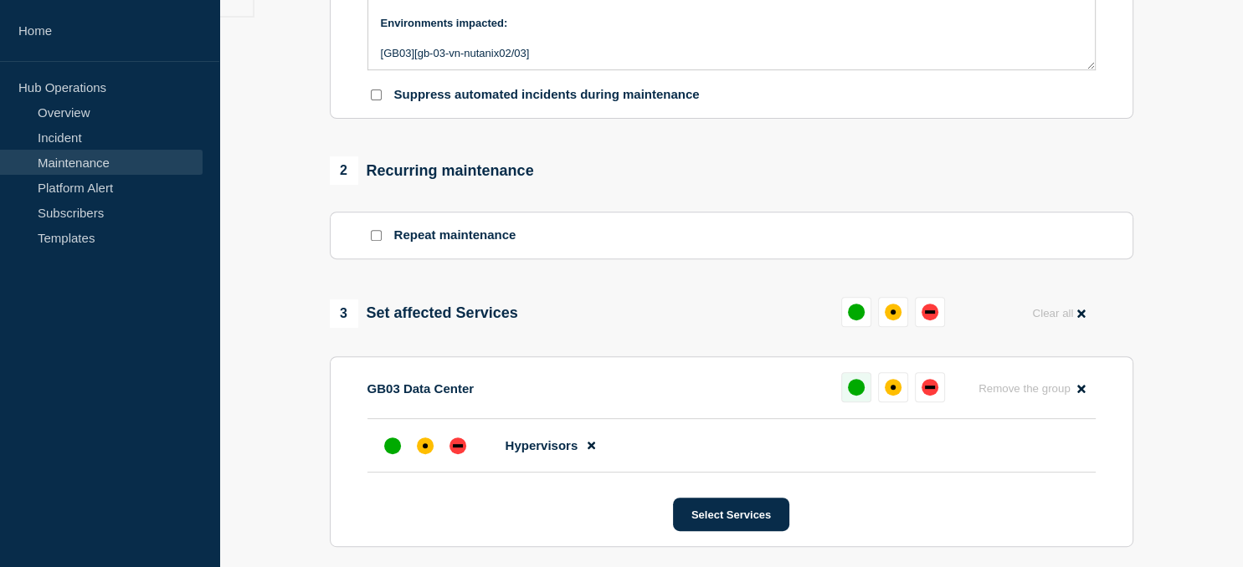
click at [860, 390] on div "up" at bounding box center [856, 387] width 17 height 17
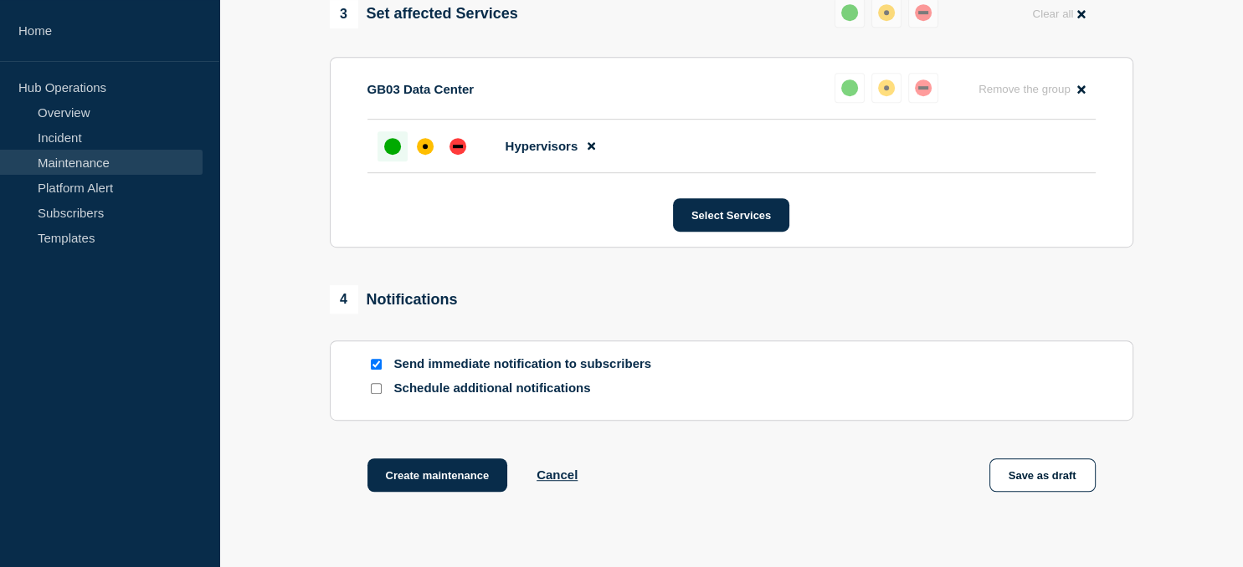
scroll to position [885, 0]
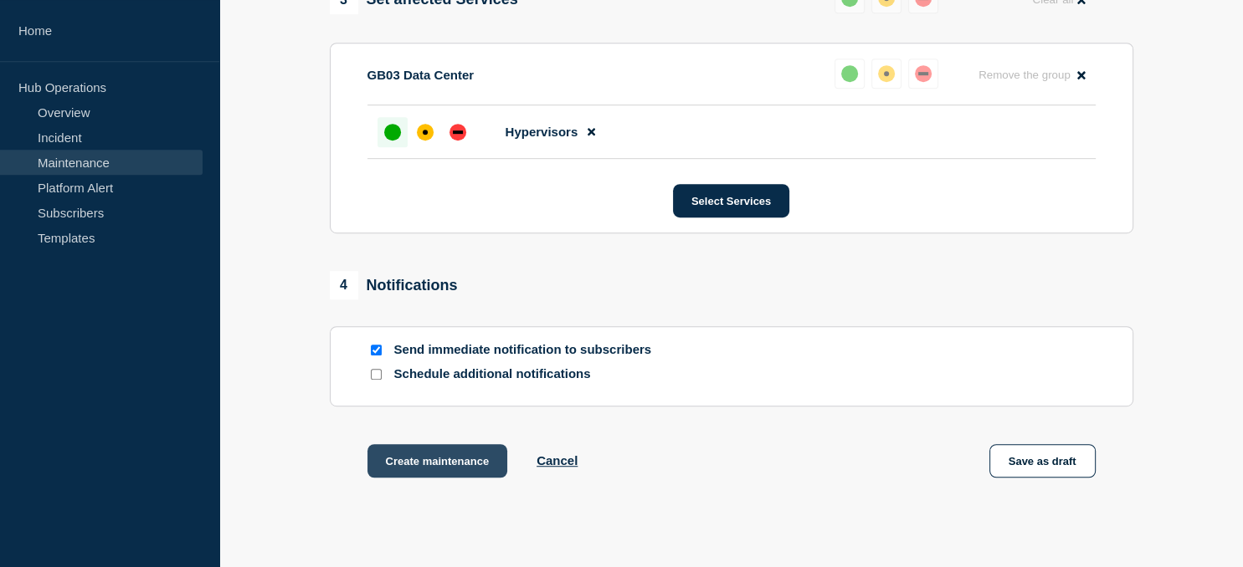
click at [430, 473] on button "Create maintenance" at bounding box center [437, 460] width 141 height 33
